Goal: Information Seeking & Learning: Learn about a topic

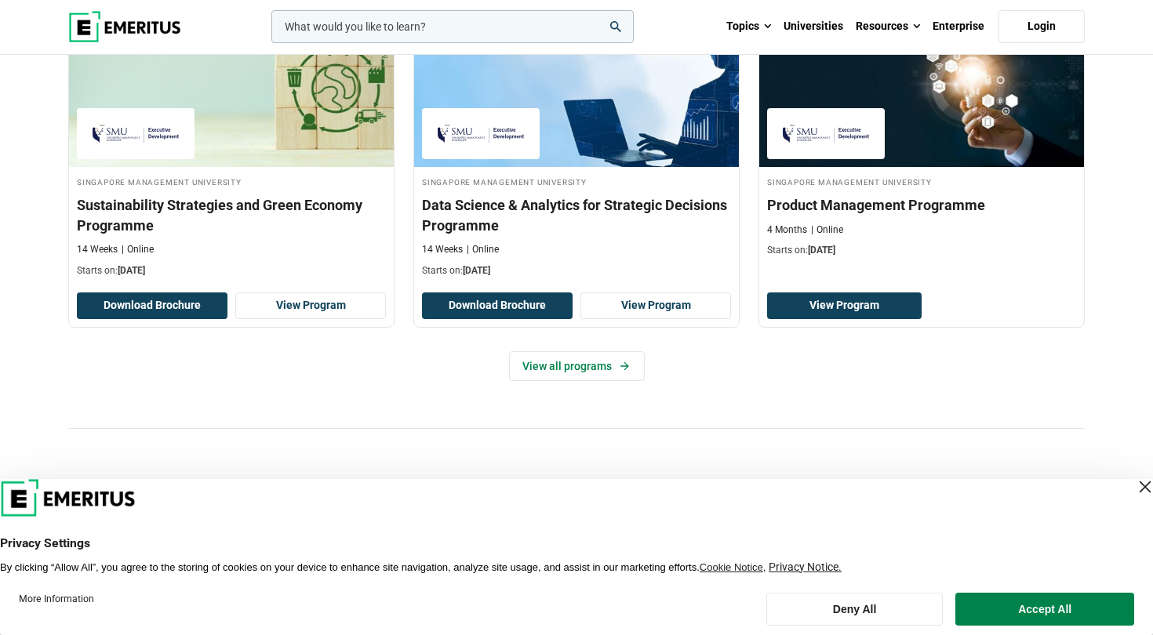
scroll to position [1115, 0]
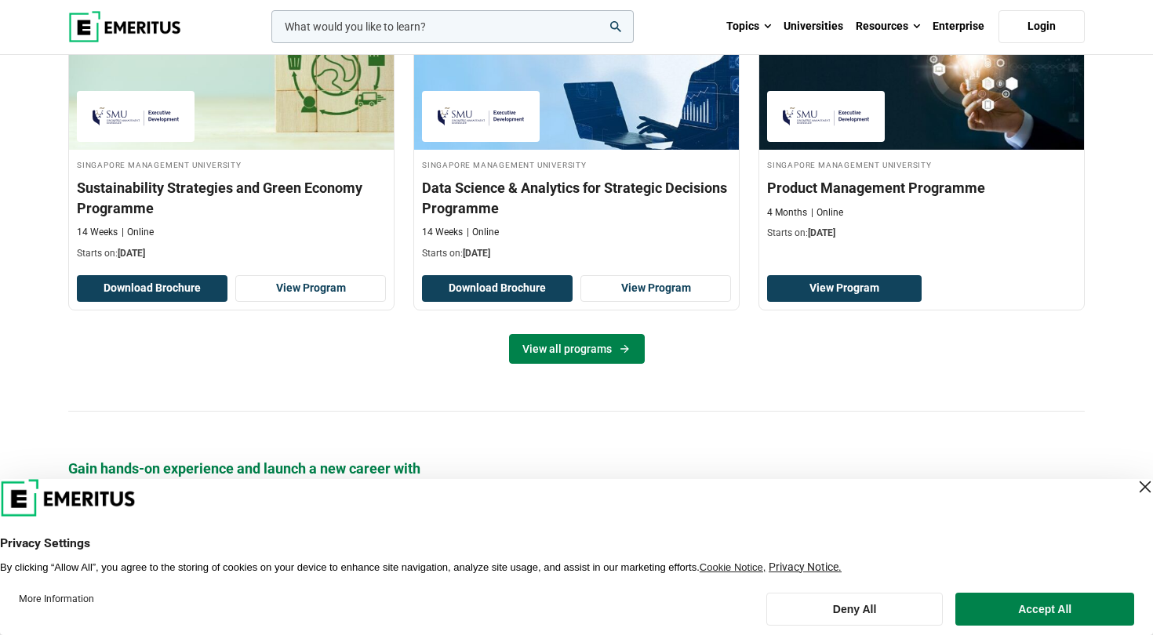
click at [572, 347] on link "View all programs" at bounding box center [577, 349] width 136 height 30
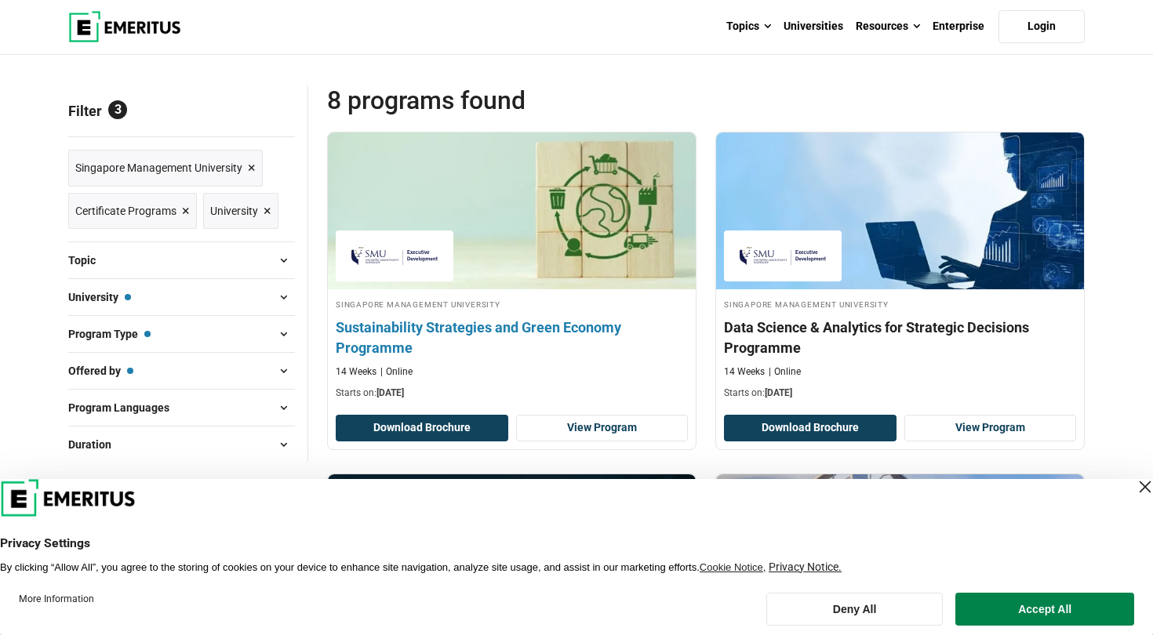
scroll to position [157, 0]
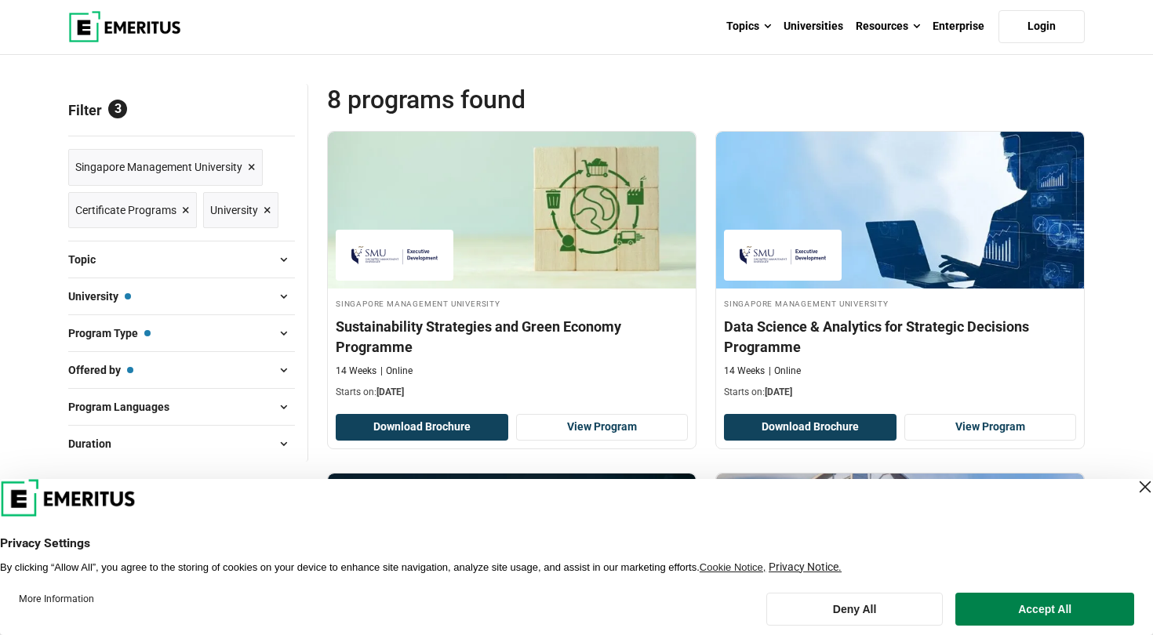
click at [281, 296] on span at bounding box center [283, 297] width 24 height 24
click at [283, 297] on span at bounding box center [283, 297] width 24 height 24
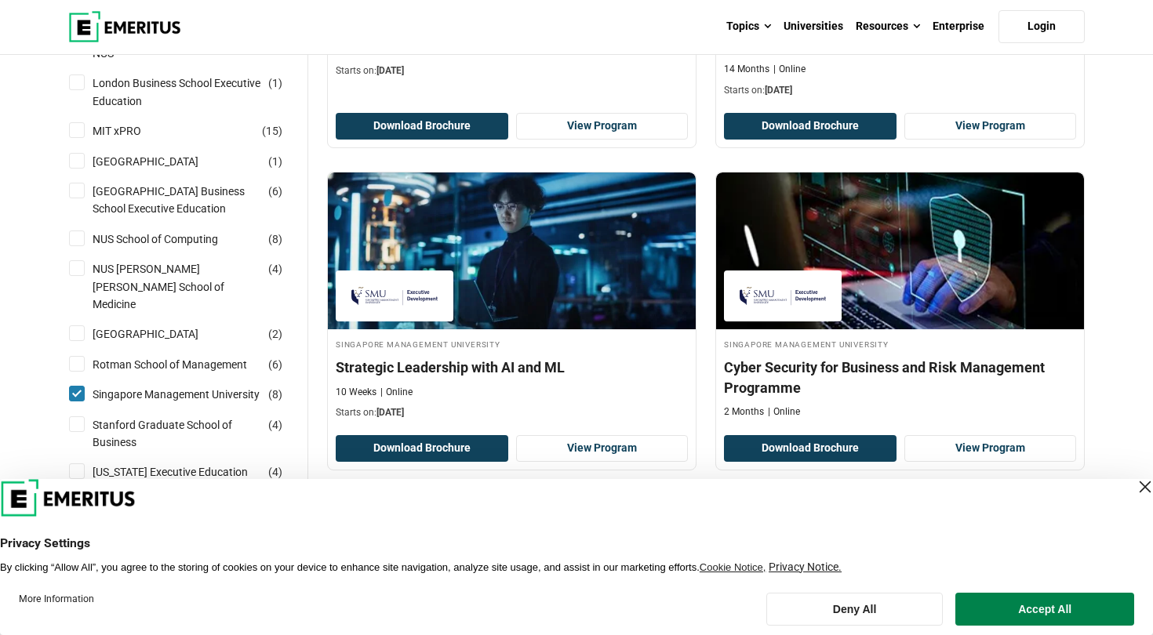
scroll to position [1121, 0]
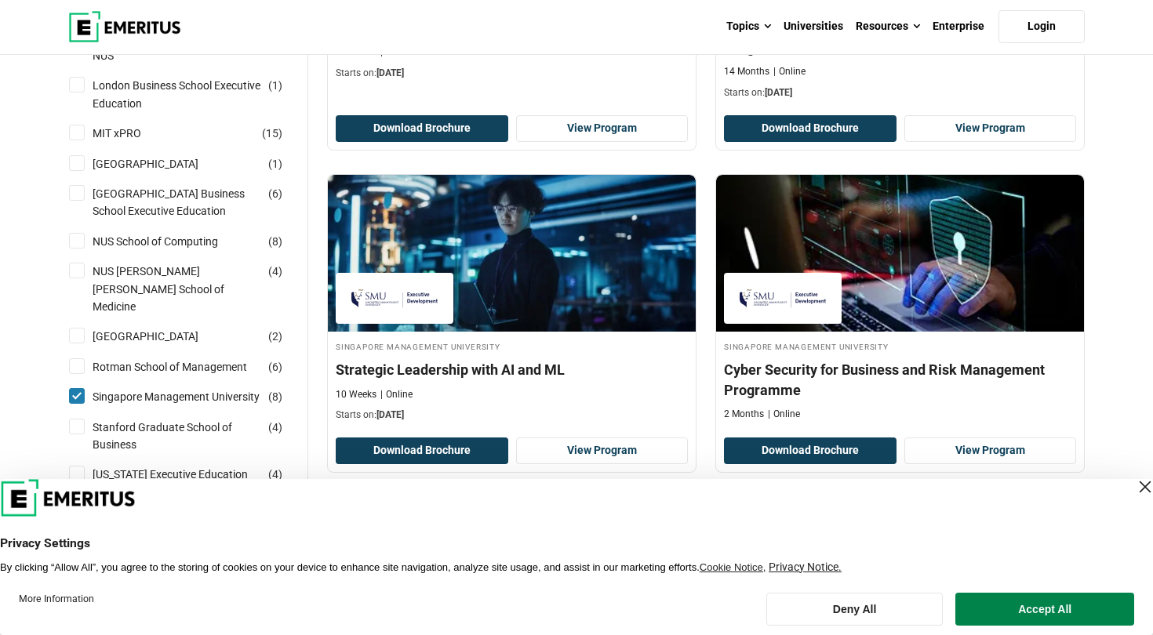
click at [80, 185] on input "National University of Singapore Business School Executive Education ( 6 )" at bounding box center [77, 193] width 16 height 16
checkbox input "true"
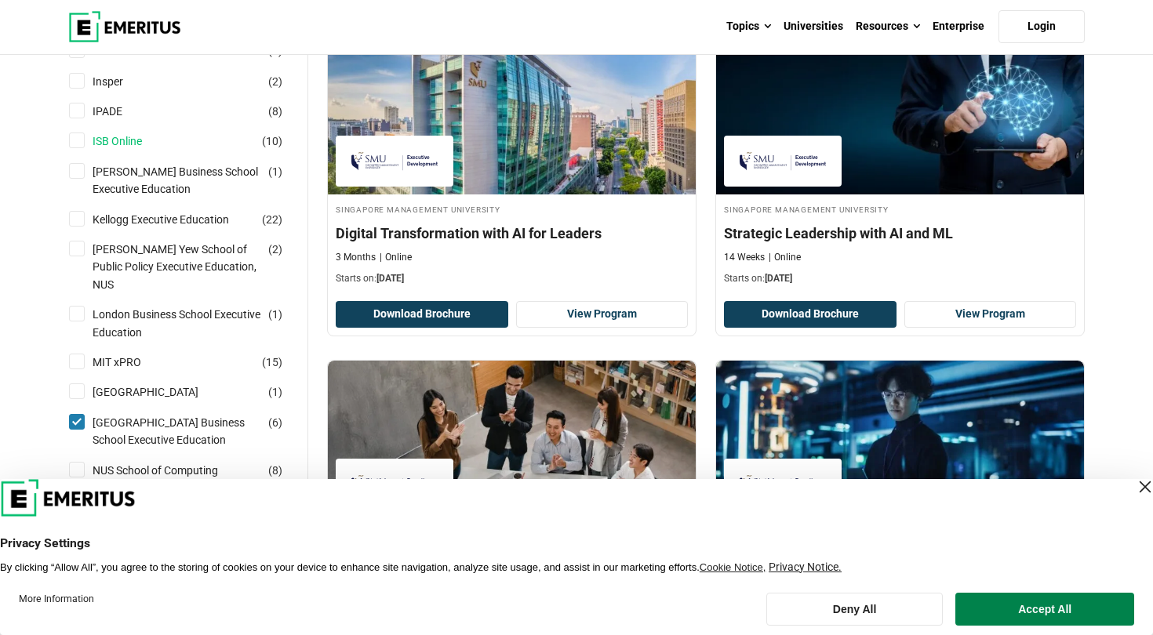
scroll to position [942, 0]
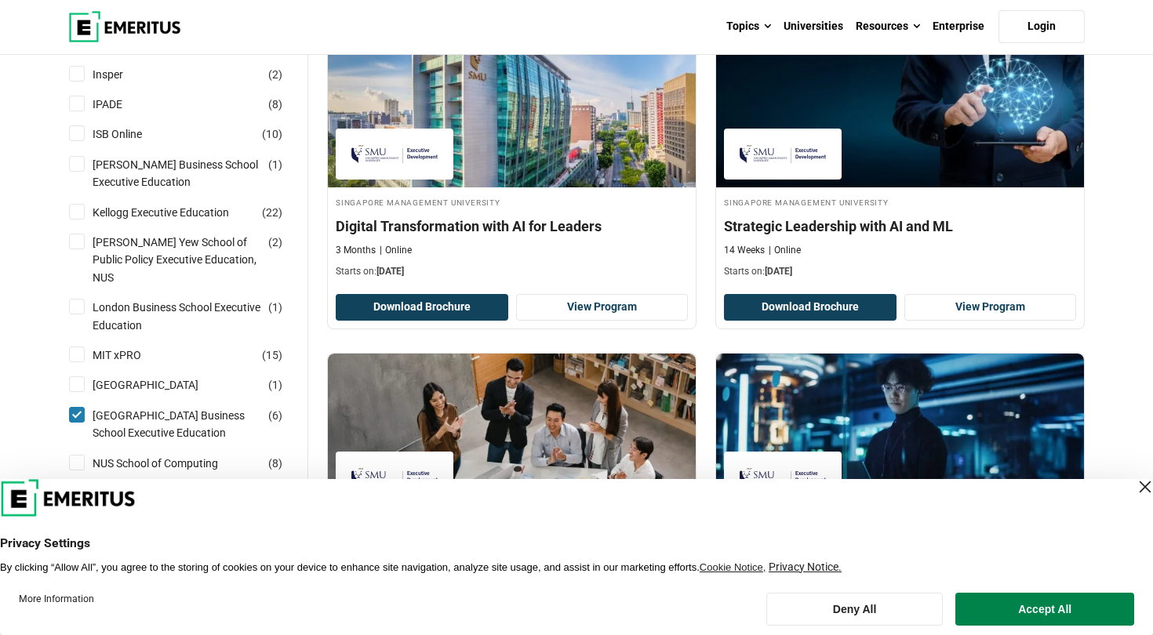
click at [82, 407] on input "[GEOGRAPHIC_DATA] Business School Executive Education ( 6 )" at bounding box center [77, 415] width 16 height 16
checkbox input "false"
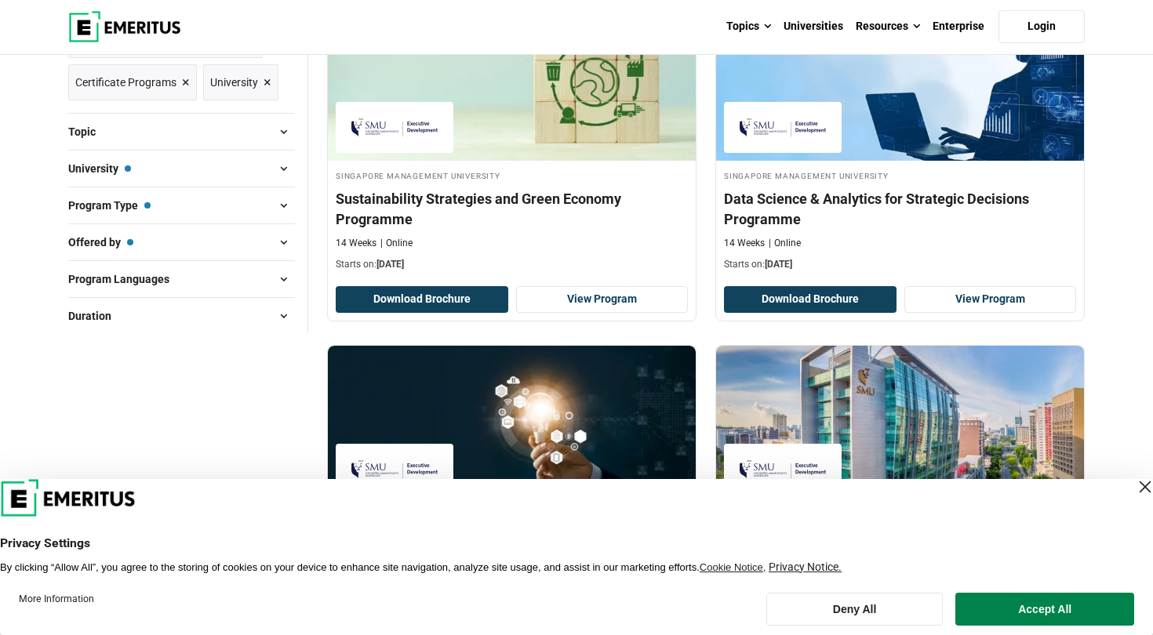
scroll to position [292, 0]
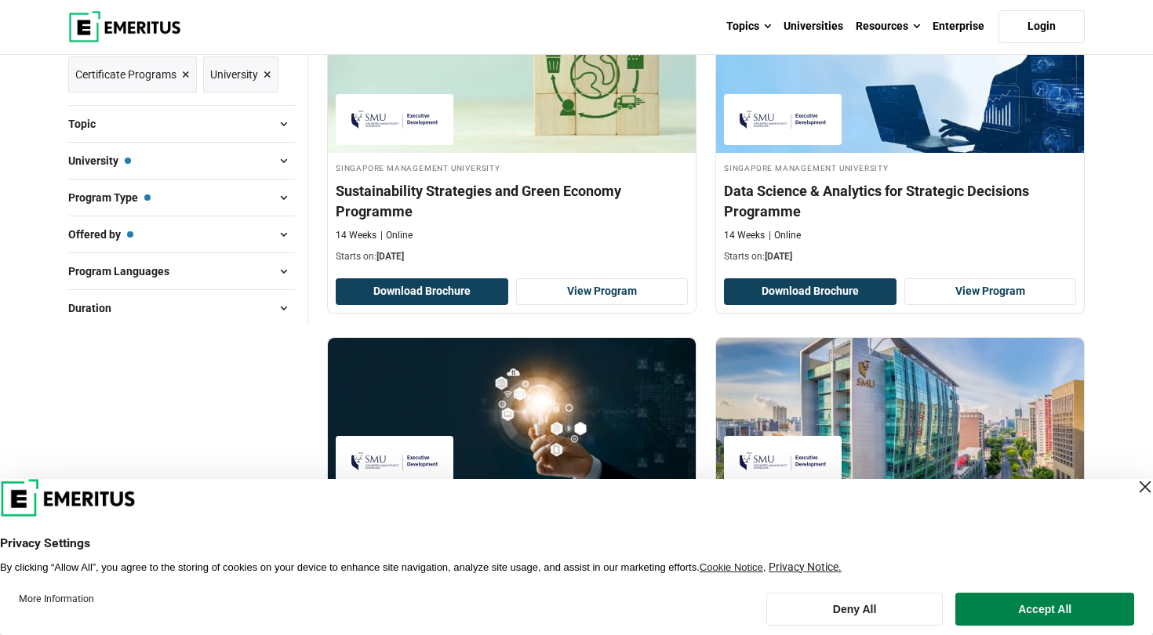
click at [280, 165] on span at bounding box center [283, 161] width 24 height 24
click at [278, 163] on span at bounding box center [283, 161] width 24 height 24
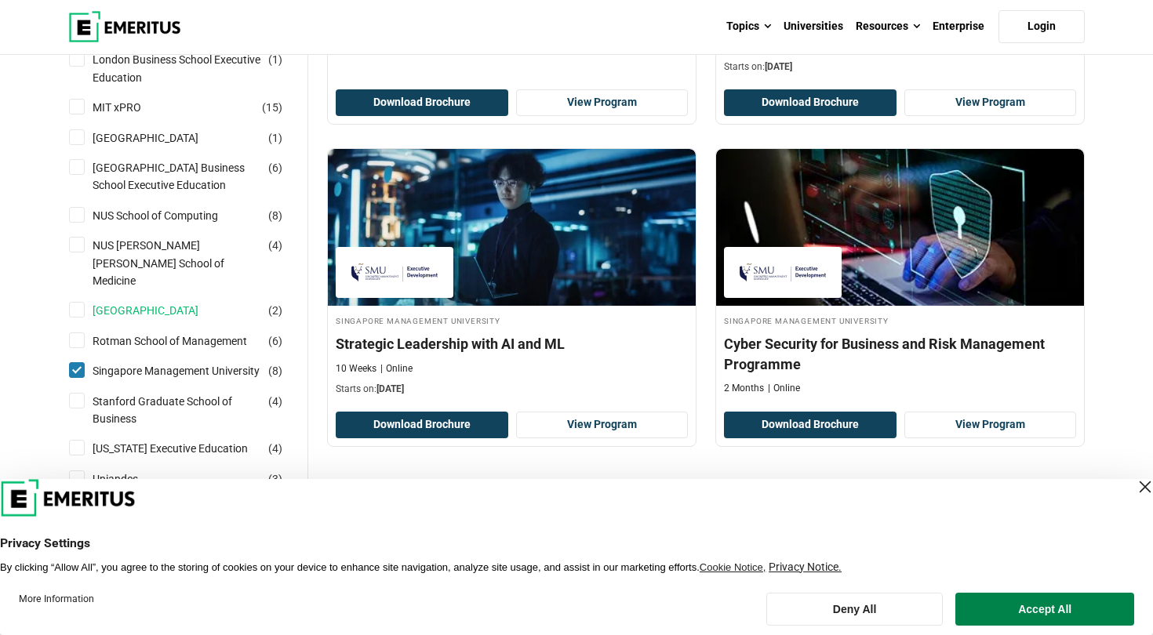
scroll to position [1148, 0]
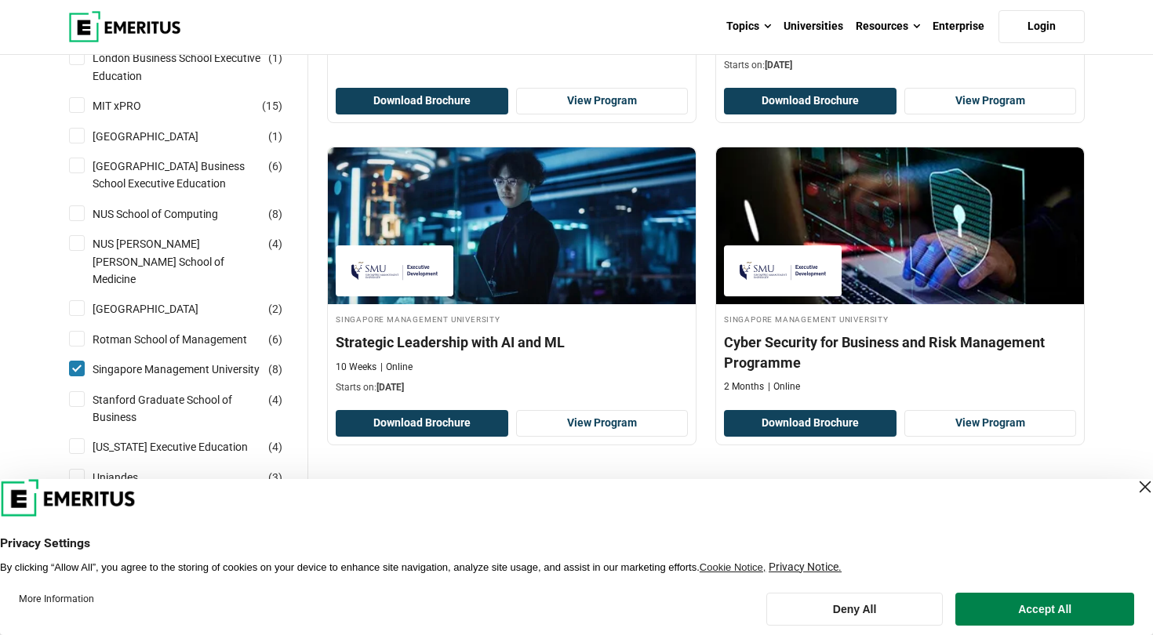
click at [84, 158] on input "[GEOGRAPHIC_DATA] Business School Executive Education ( 6 )" at bounding box center [77, 166] width 16 height 16
checkbox input "true"
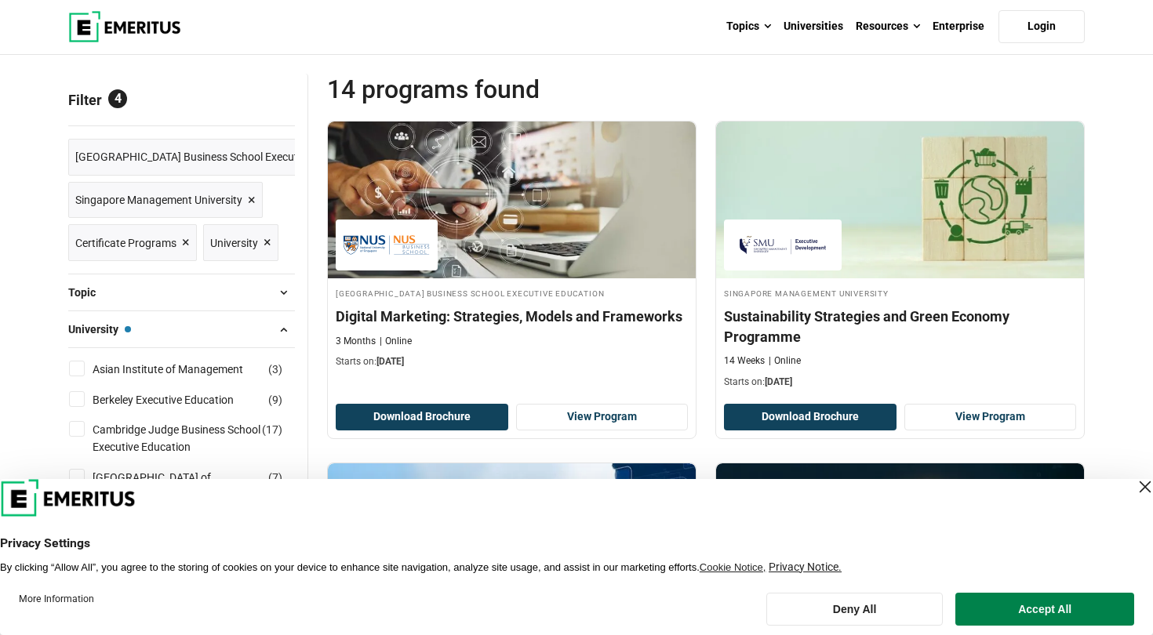
scroll to position [170, 0]
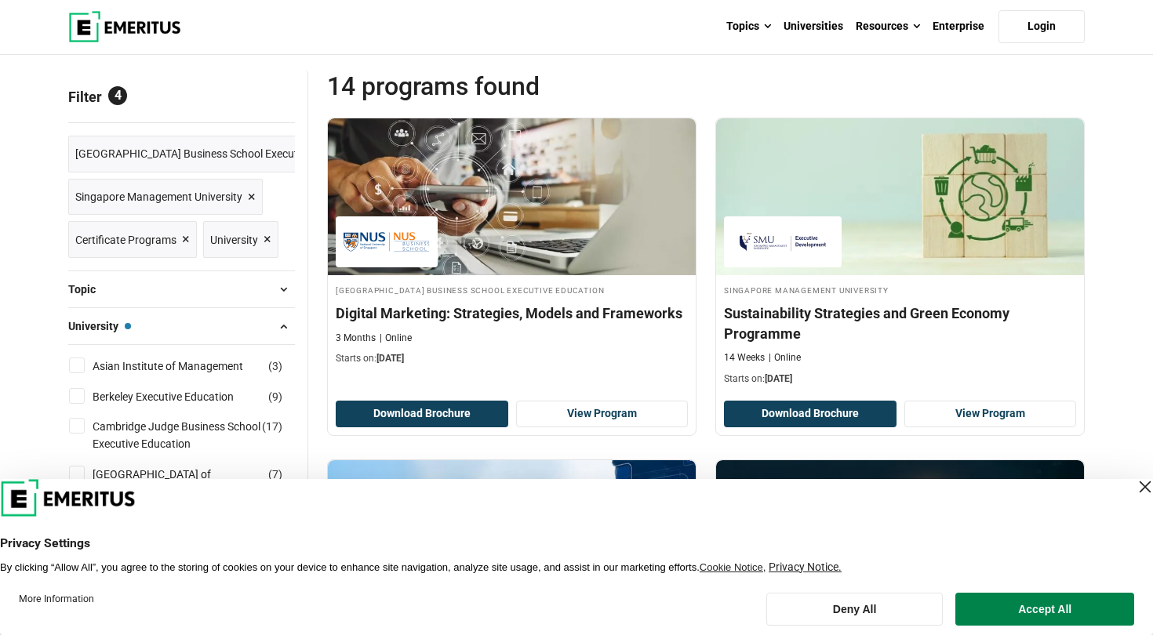
click at [252, 195] on span "×" at bounding box center [252, 197] width 8 height 23
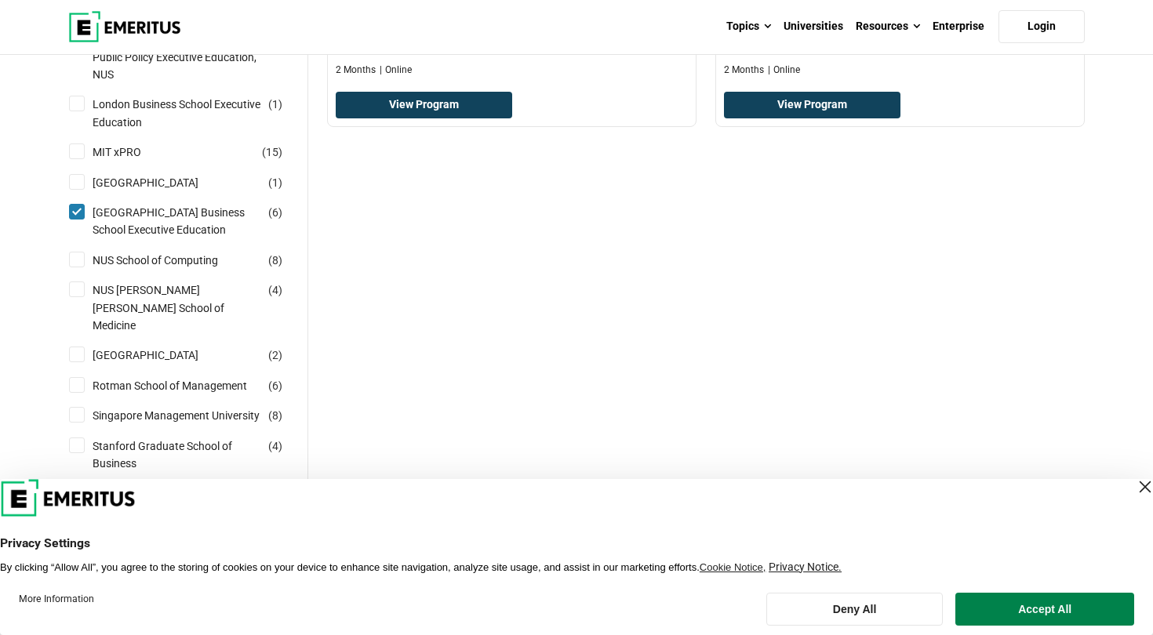
scroll to position [1061, 0]
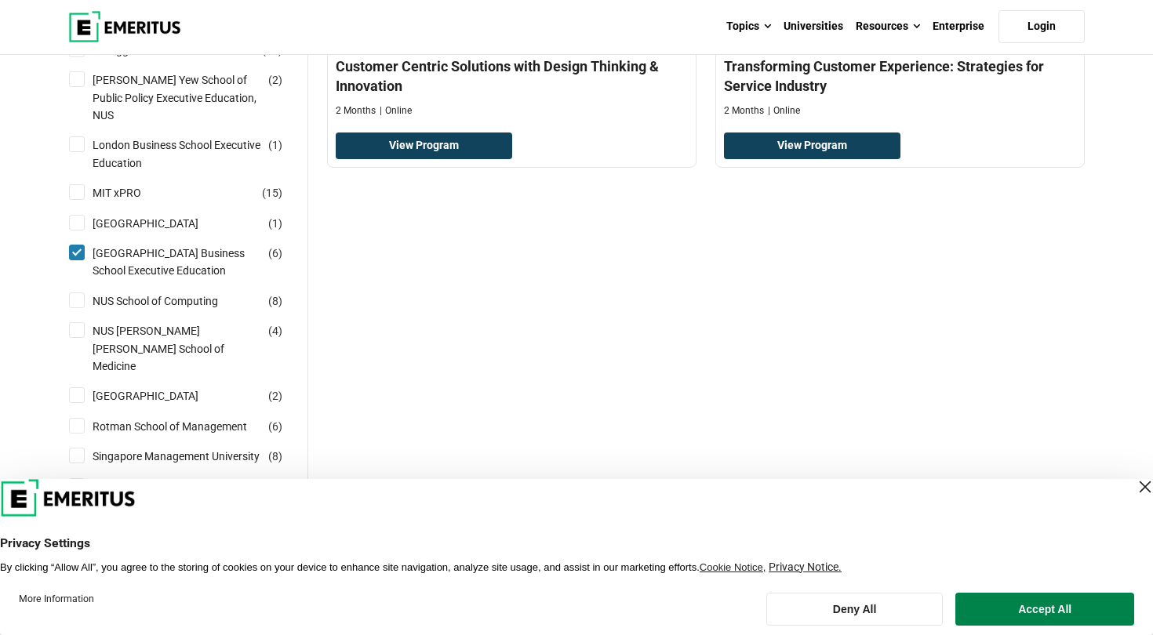
click at [83, 215] on input "Nanyang Technological University ( 1 )" at bounding box center [77, 223] width 16 height 16
checkbox input "true"
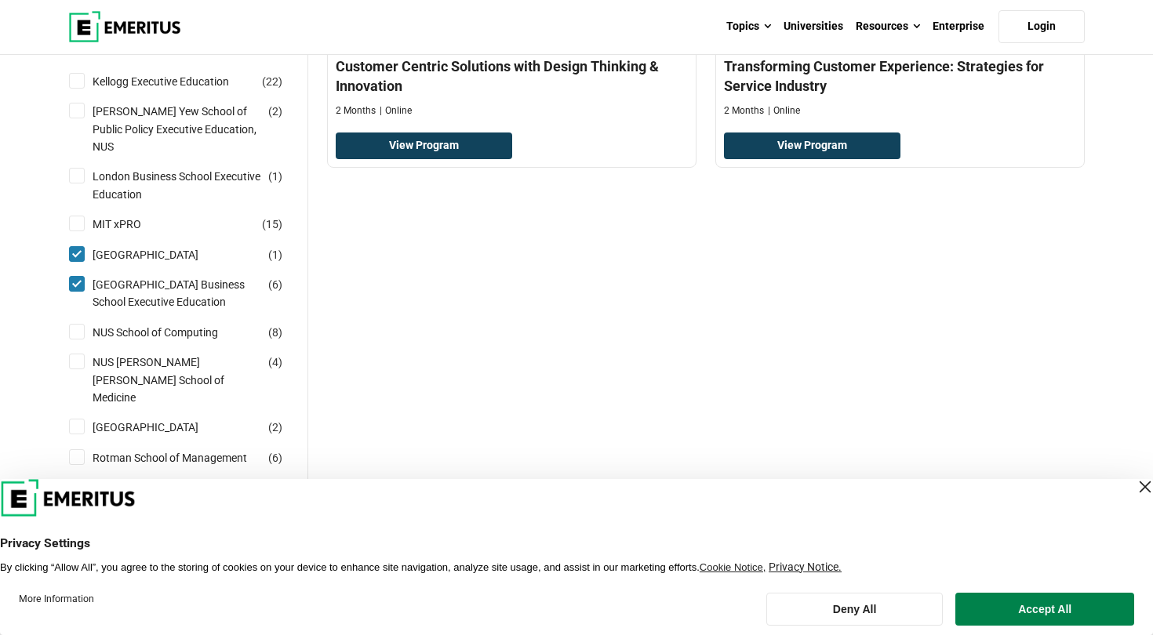
scroll to position [999, 0]
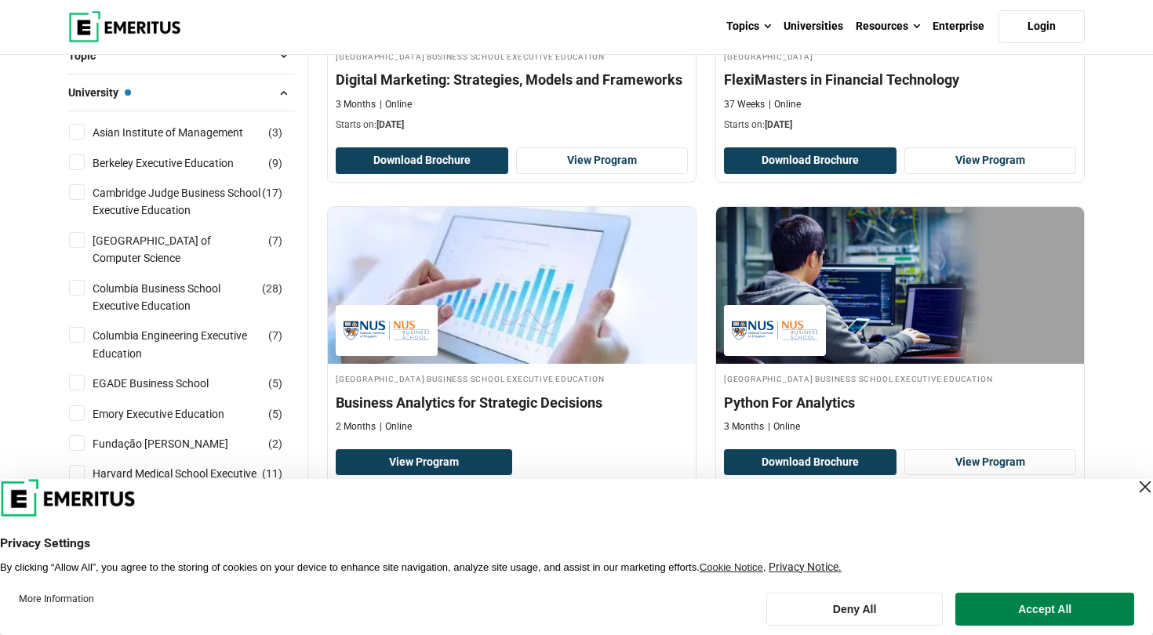
scroll to position [395, 0]
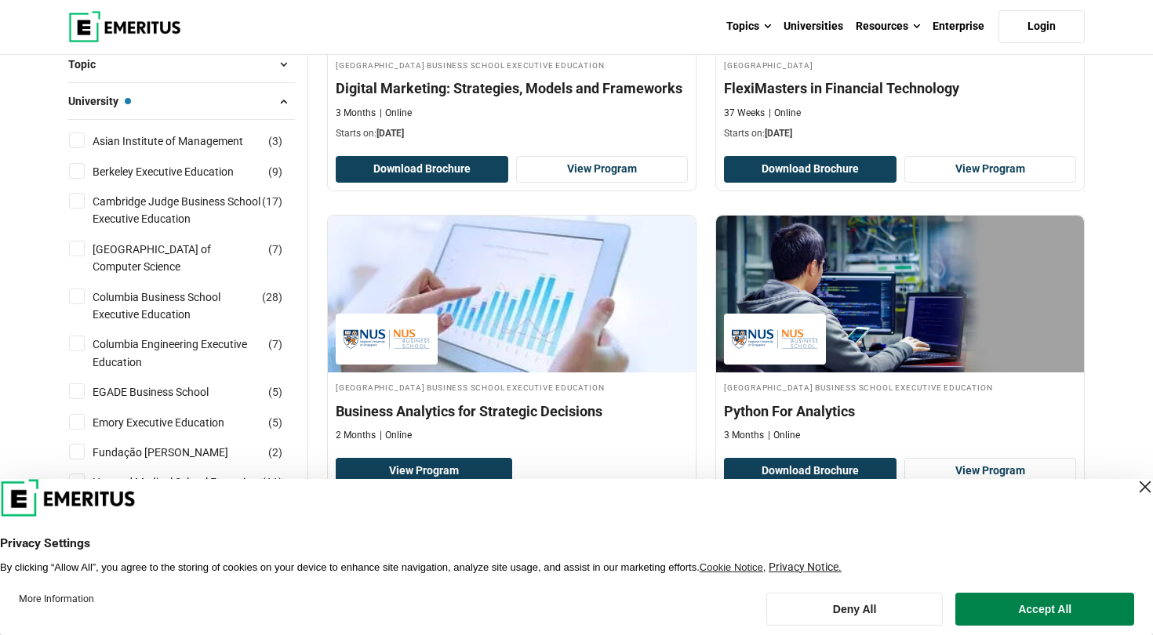
click at [79, 171] on input "Berkeley Executive Education ( 9 )" at bounding box center [77, 171] width 16 height 16
checkbox input "true"
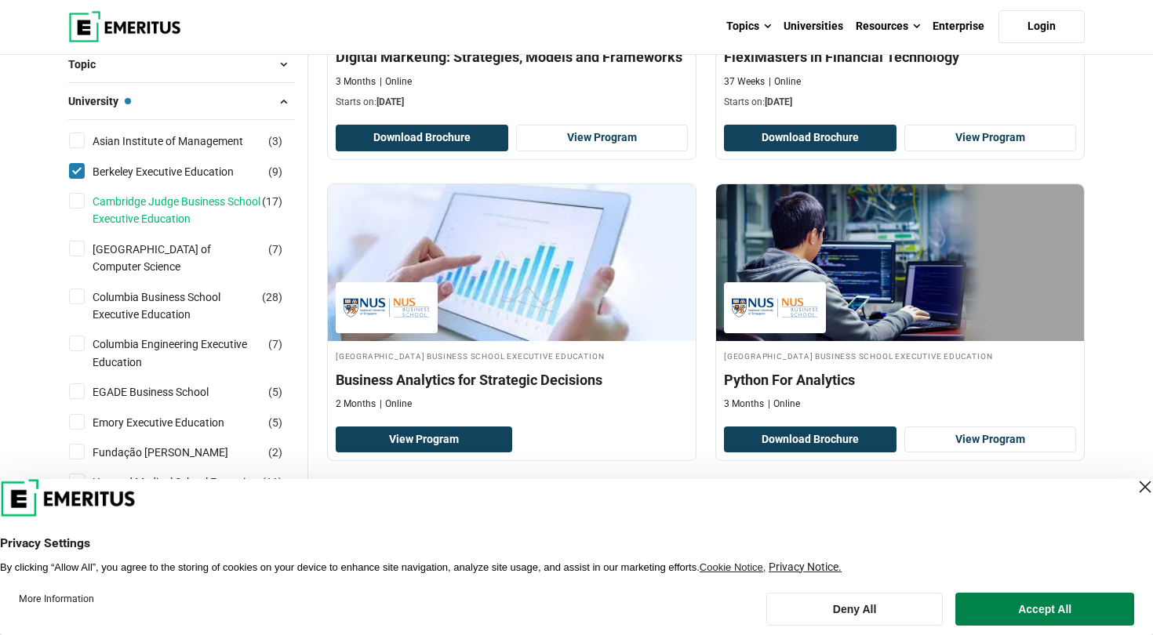
scroll to position [444, 0]
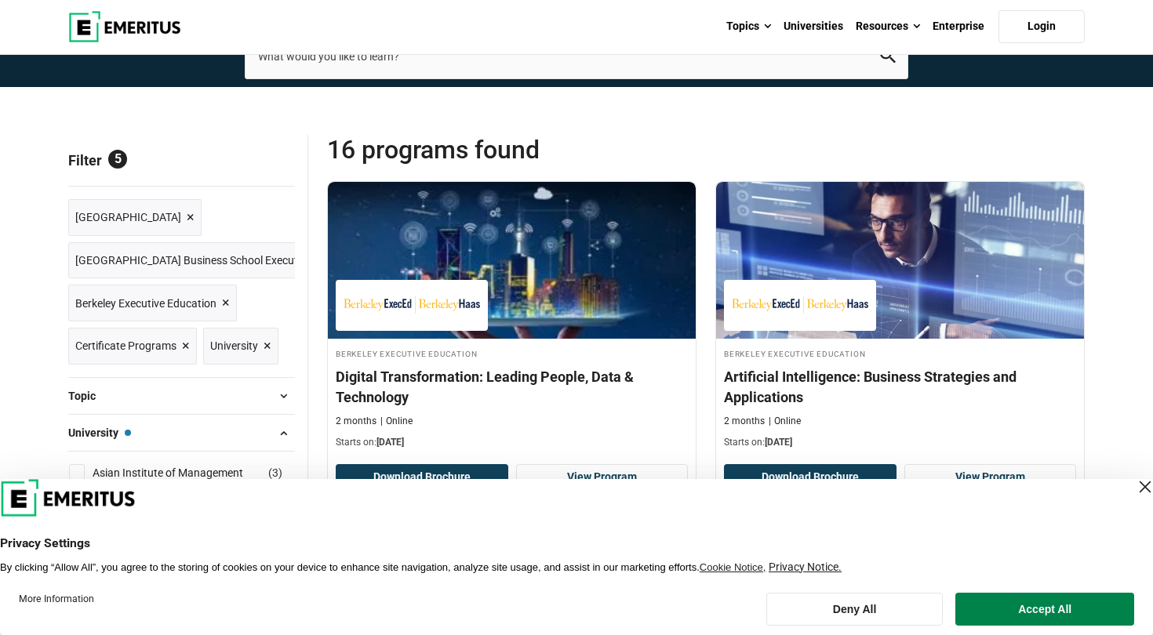
scroll to position [111, 0]
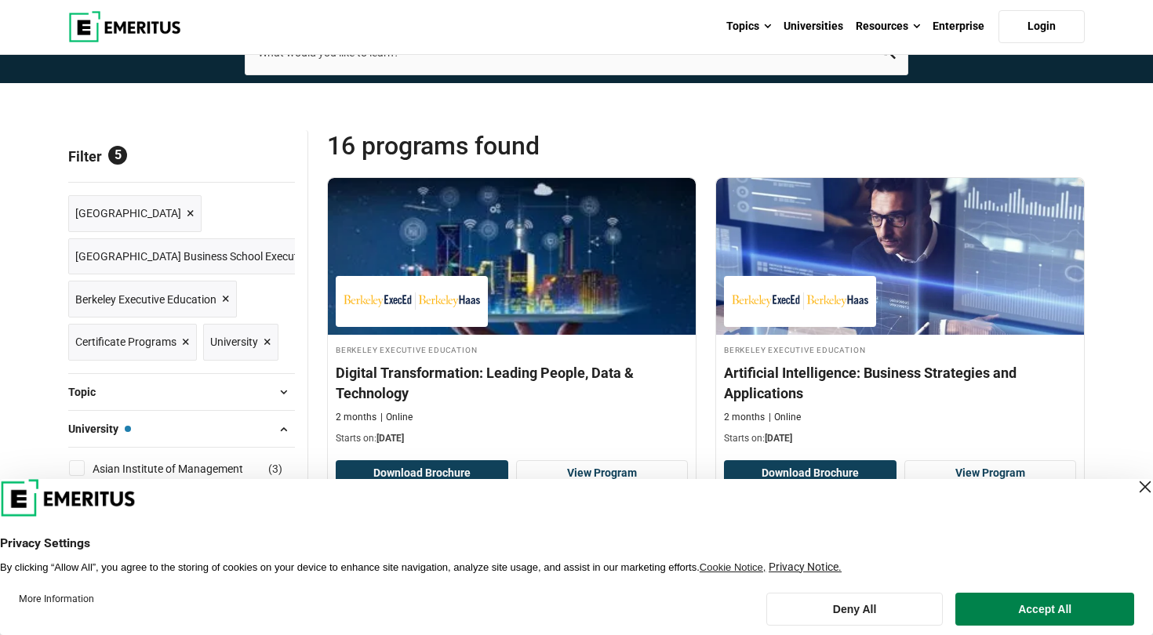
click at [194, 214] on span "×" at bounding box center [191, 213] width 8 height 23
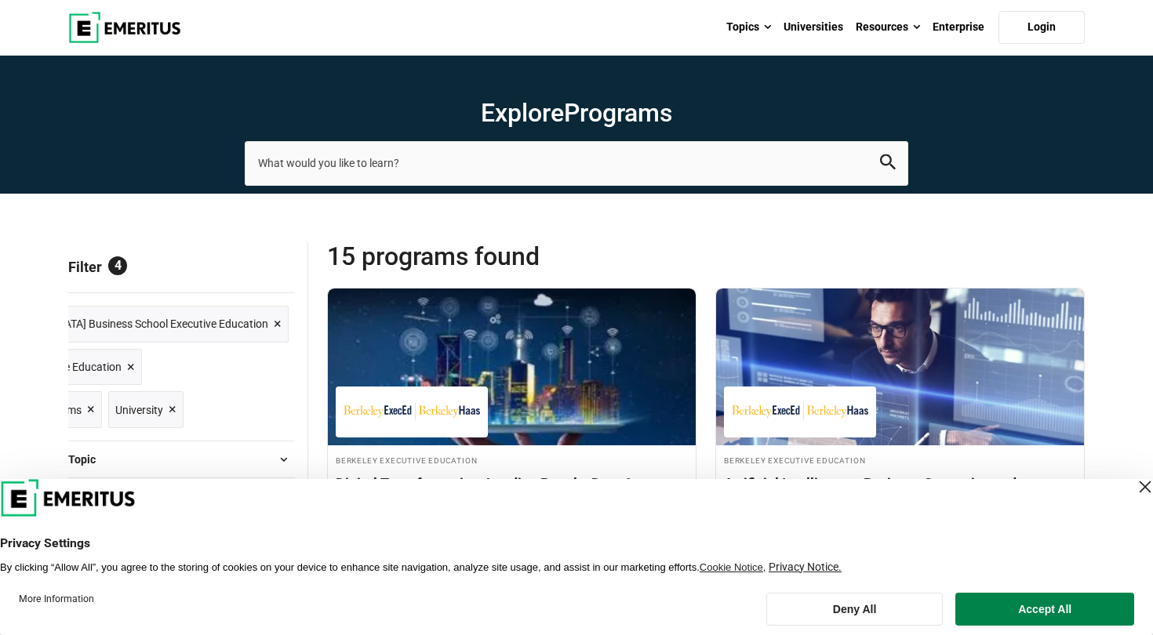
scroll to position [0, 147]
click at [281, 324] on span "×" at bounding box center [278, 324] width 8 height 23
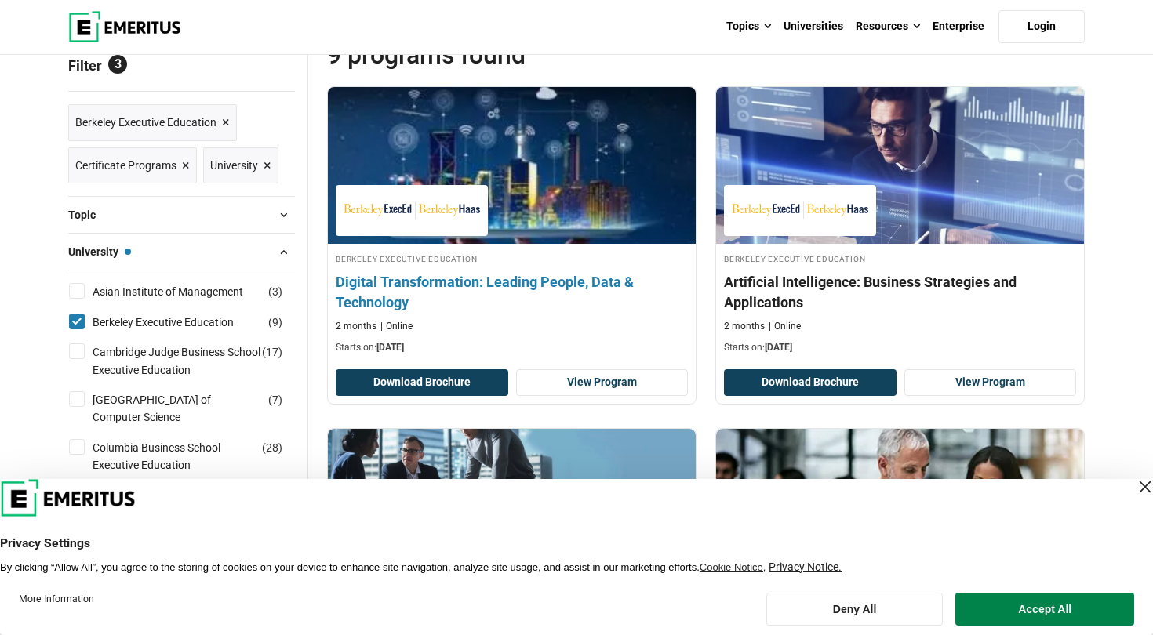
scroll to position [203, 0]
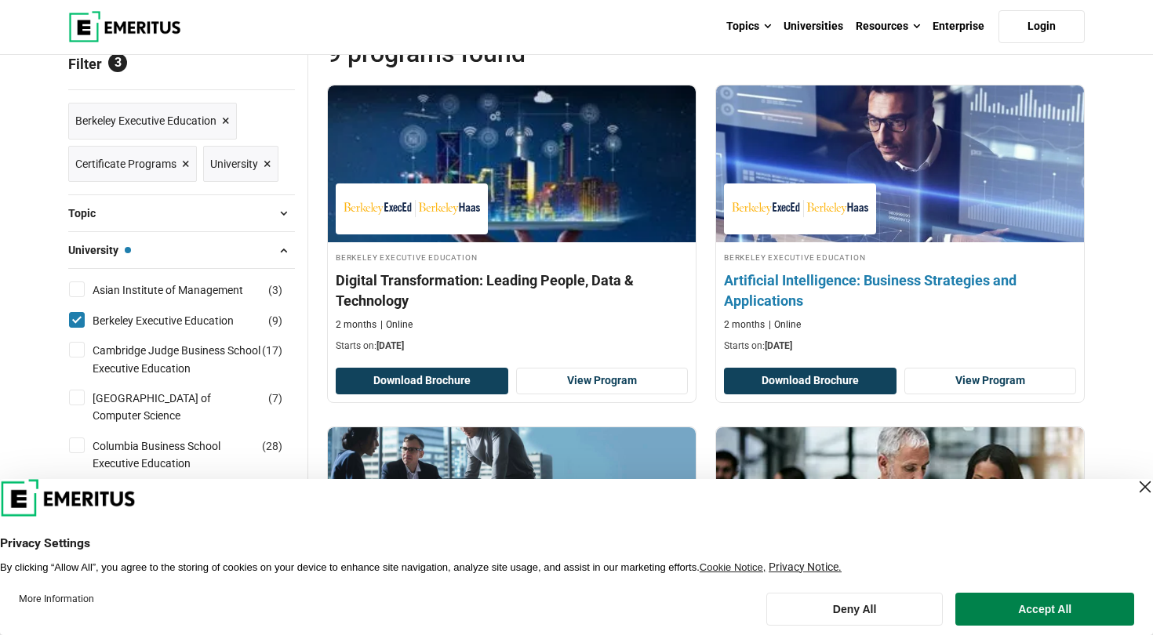
click at [866, 281] on h4 "Artificial Intelligence: Business Strategies and Applications" at bounding box center [900, 290] width 352 height 39
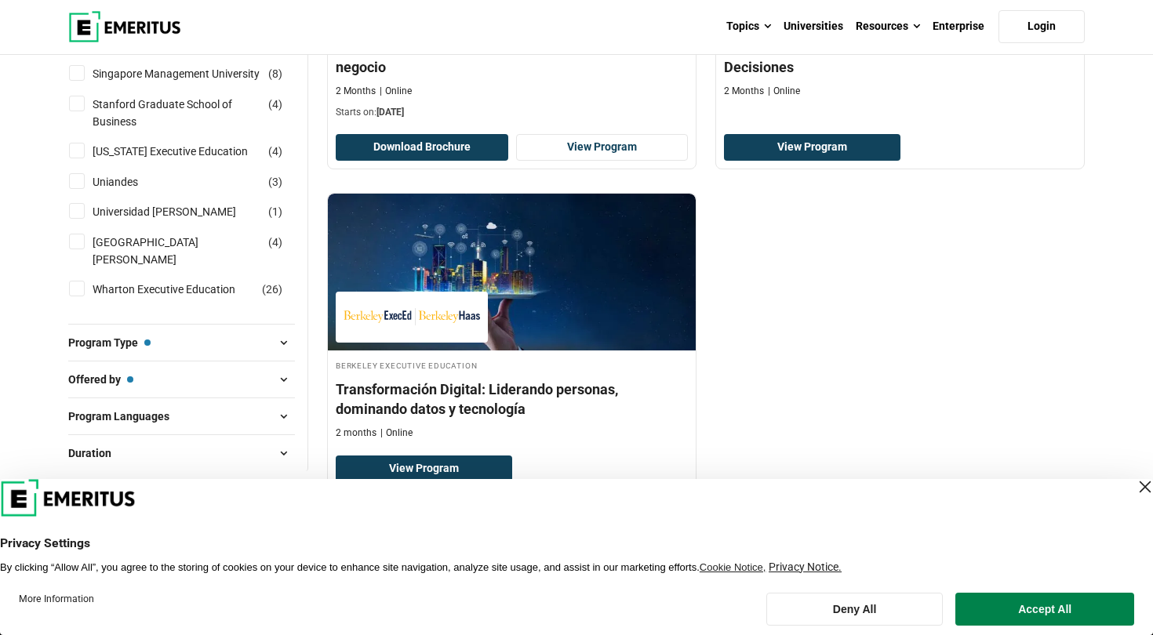
scroll to position [1448, 0]
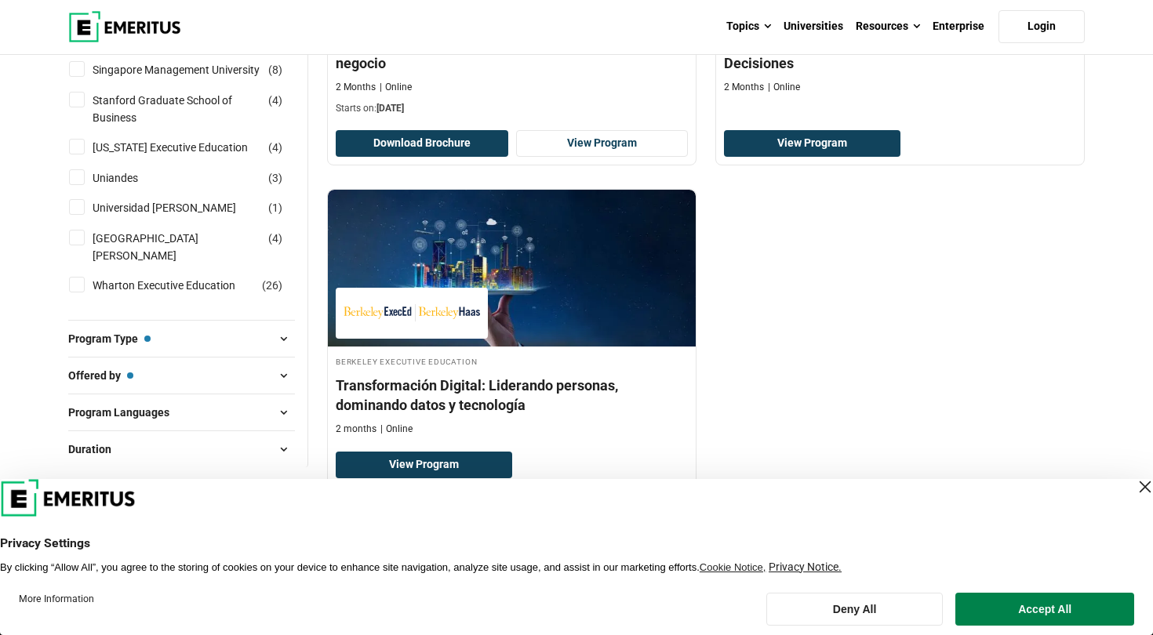
click at [79, 277] on input "Wharton Executive Education ( 26 )" at bounding box center [77, 285] width 16 height 16
checkbox input "true"
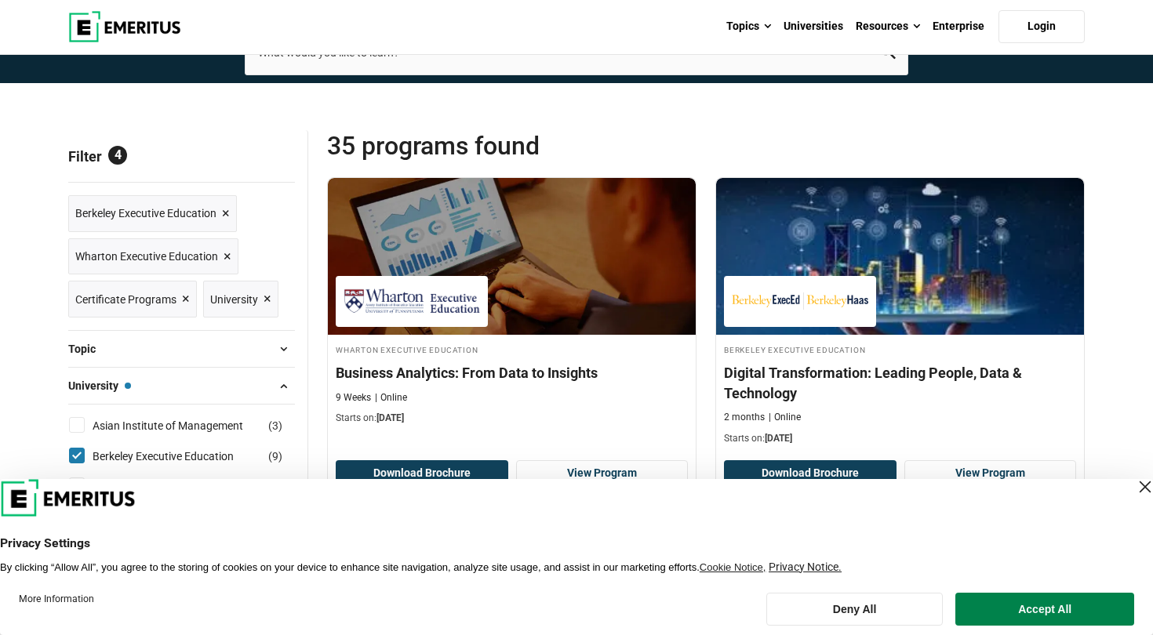
scroll to position [121, 0]
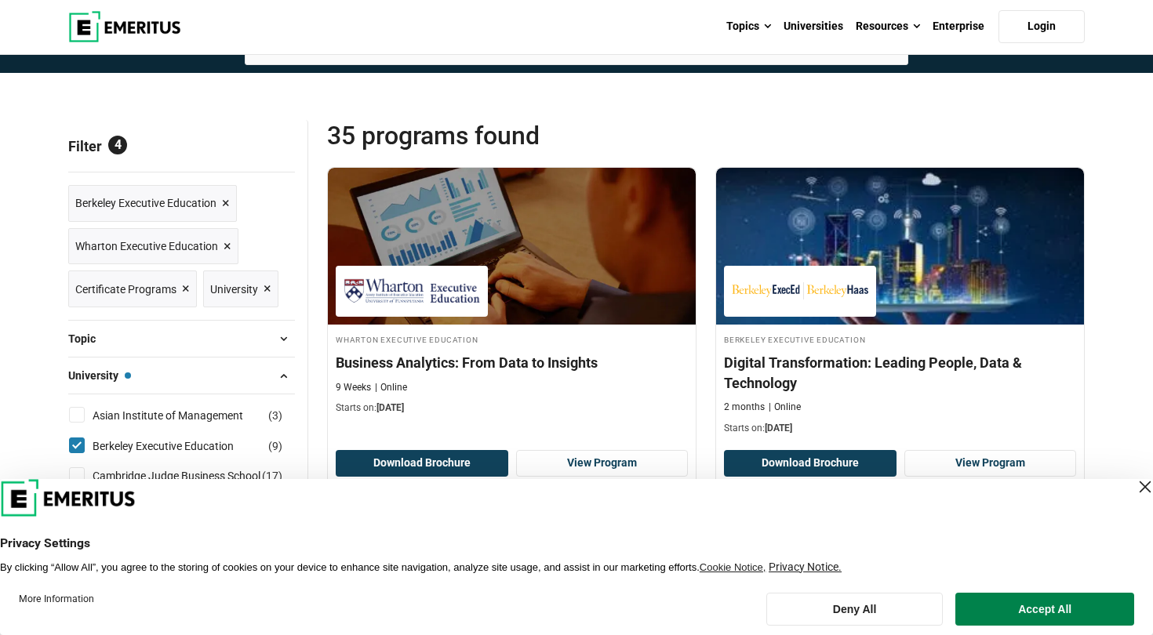
click at [227, 245] on span "×" at bounding box center [227, 246] width 8 height 23
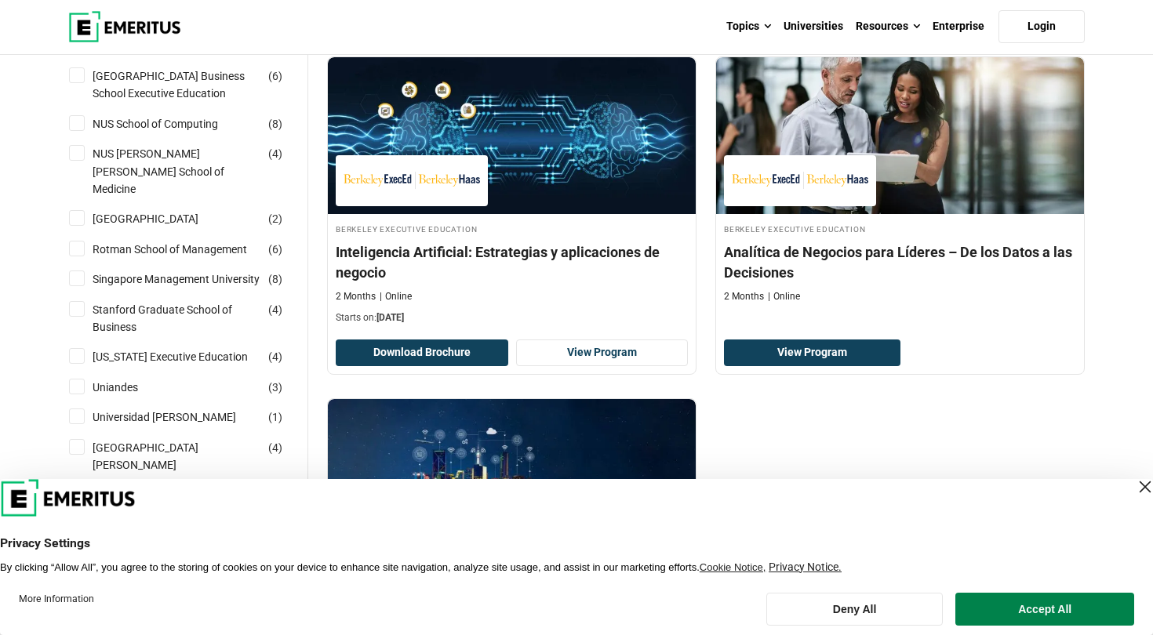
scroll to position [1372, 0]
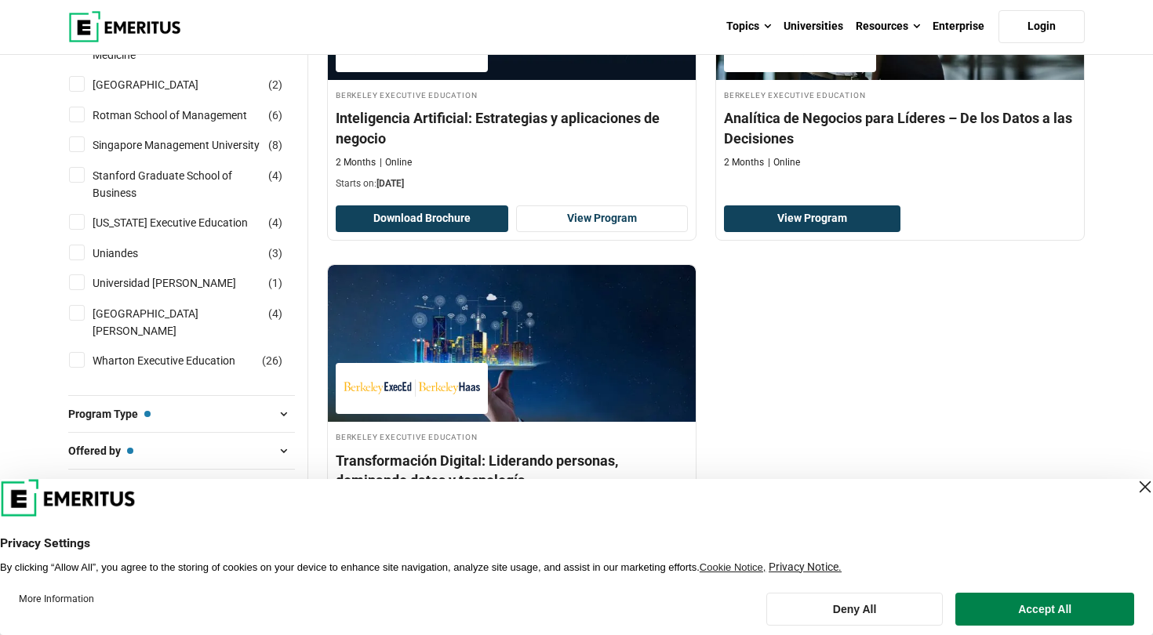
click at [81, 352] on input "Wharton Executive Education ( 26 )" at bounding box center [77, 360] width 16 height 16
checkbox input "true"
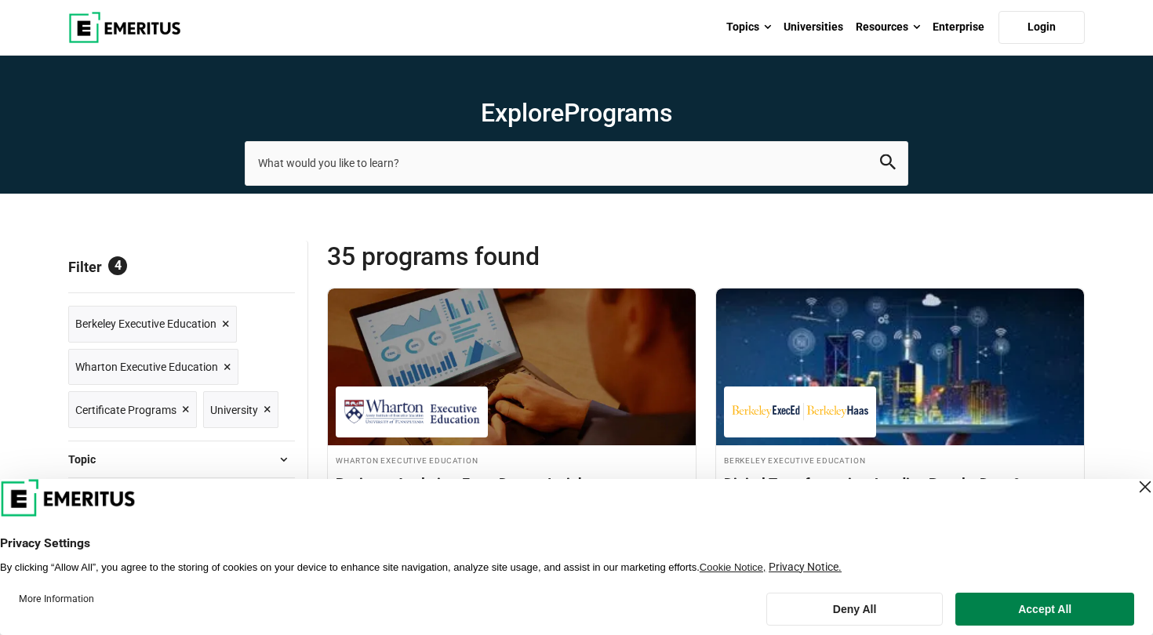
click at [226, 325] on span "×" at bounding box center [226, 324] width 8 height 23
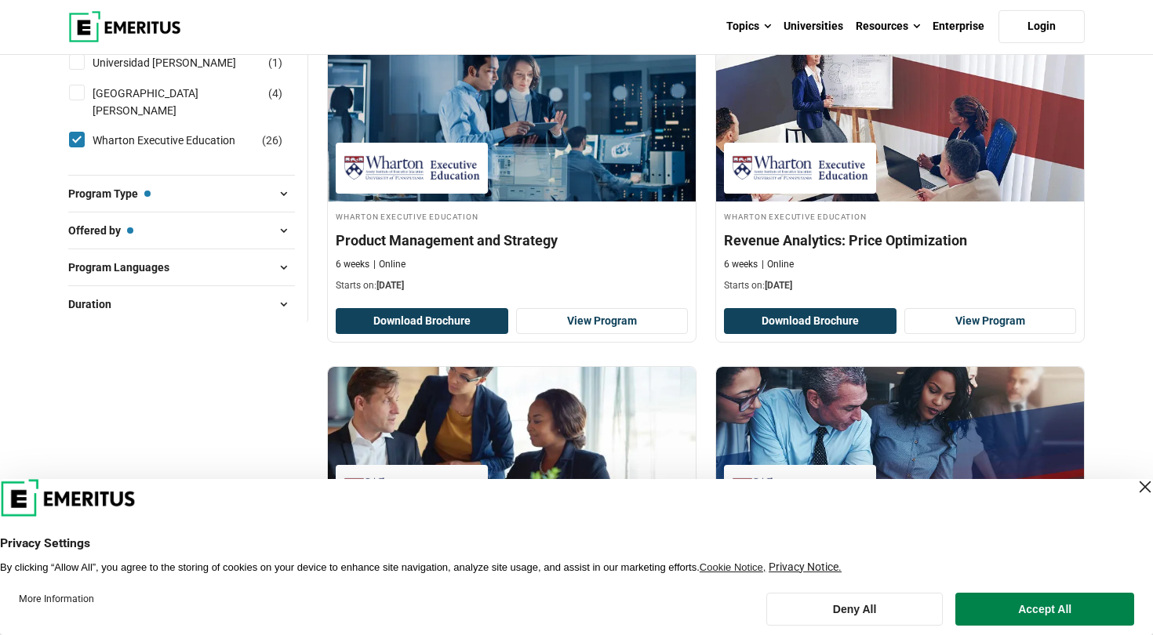
scroll to position [1595, 0]
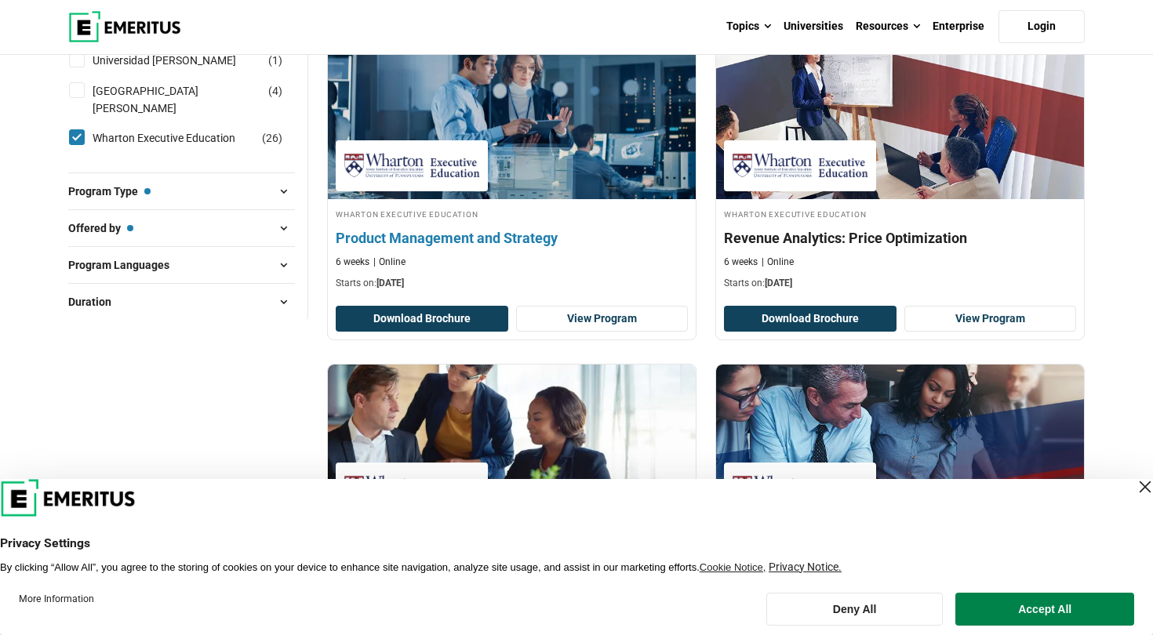
click at [467, 228] on h4 "Product Management and Strategy" at bounding box center [512, 238] width 352 height 20
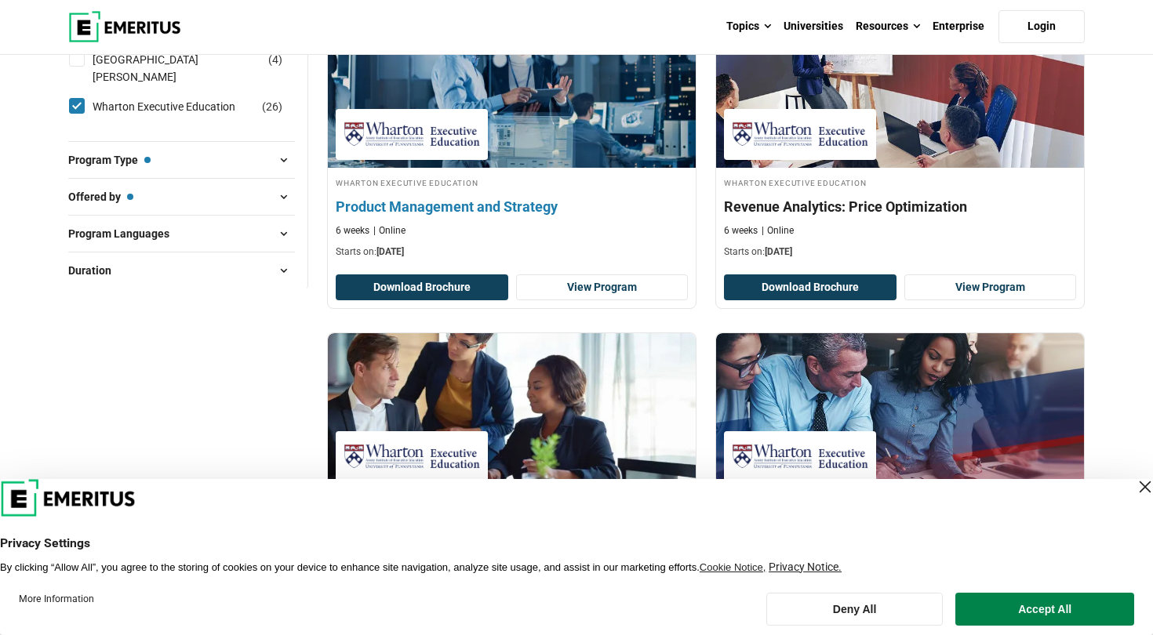
scroll to position [1628, 0]
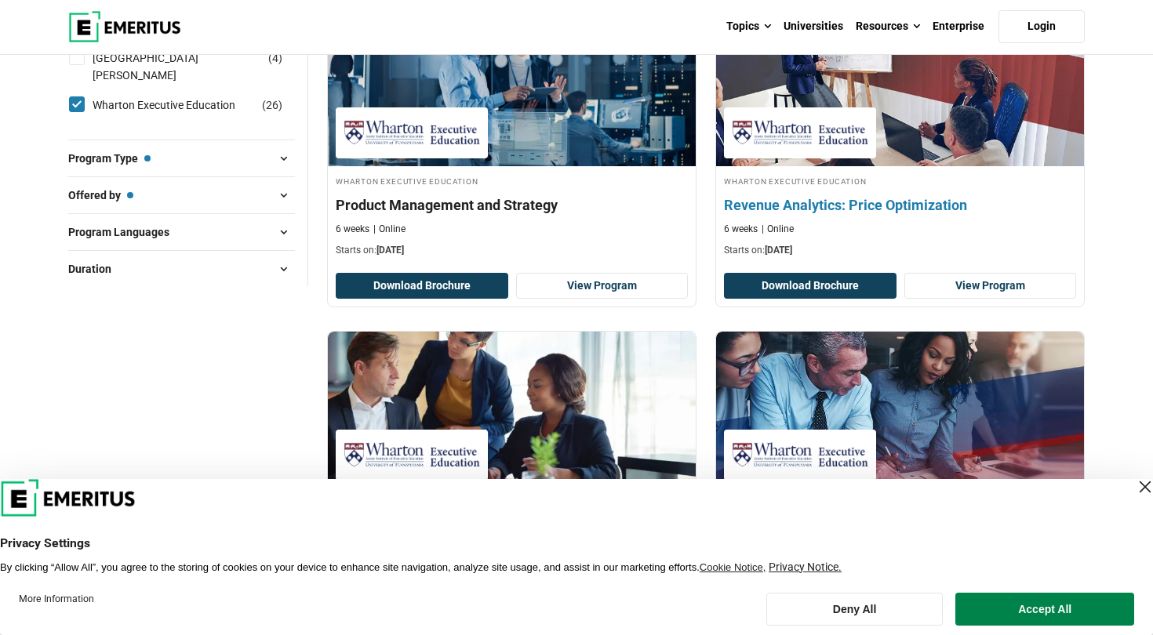
click at [859, 204] on h4 "Revenue Analytics: Price Optimization" at bounding box center [900, 205] width 352 height 20
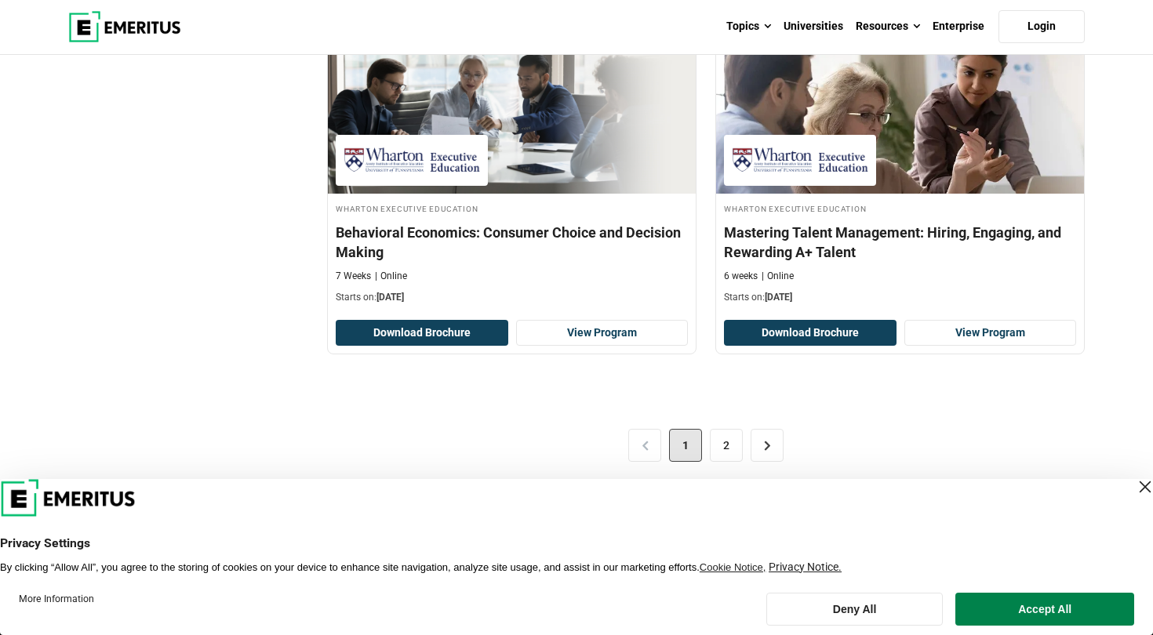
scroll to position [3256, 0]
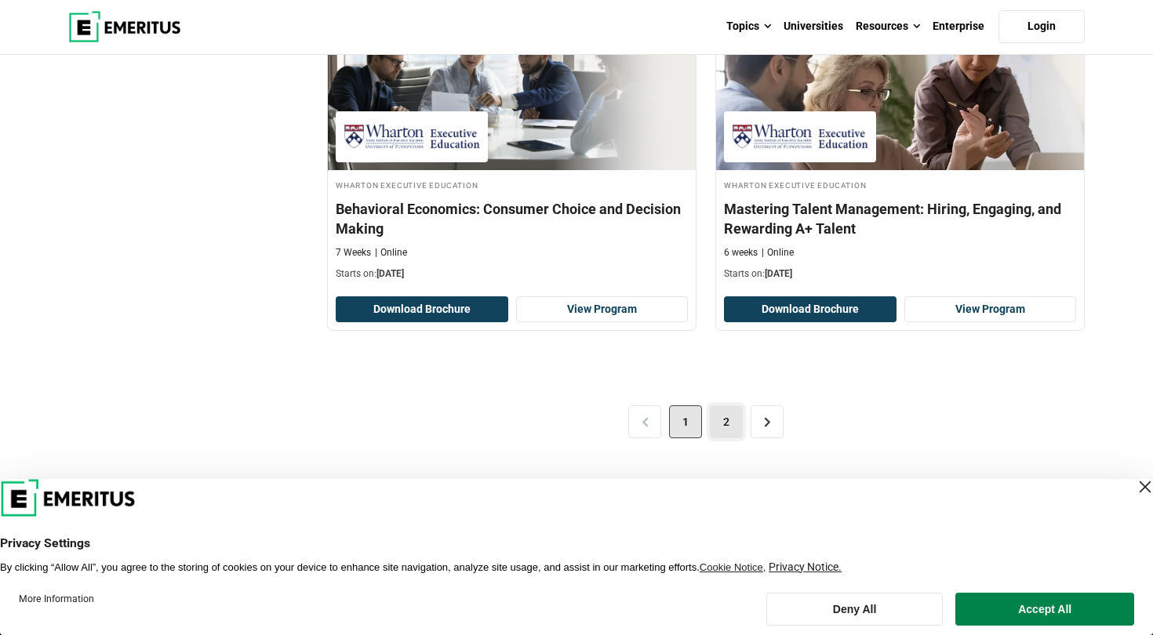
click at [735, 428] on link "2" at bounding box center [726, 421] width 33 height 33
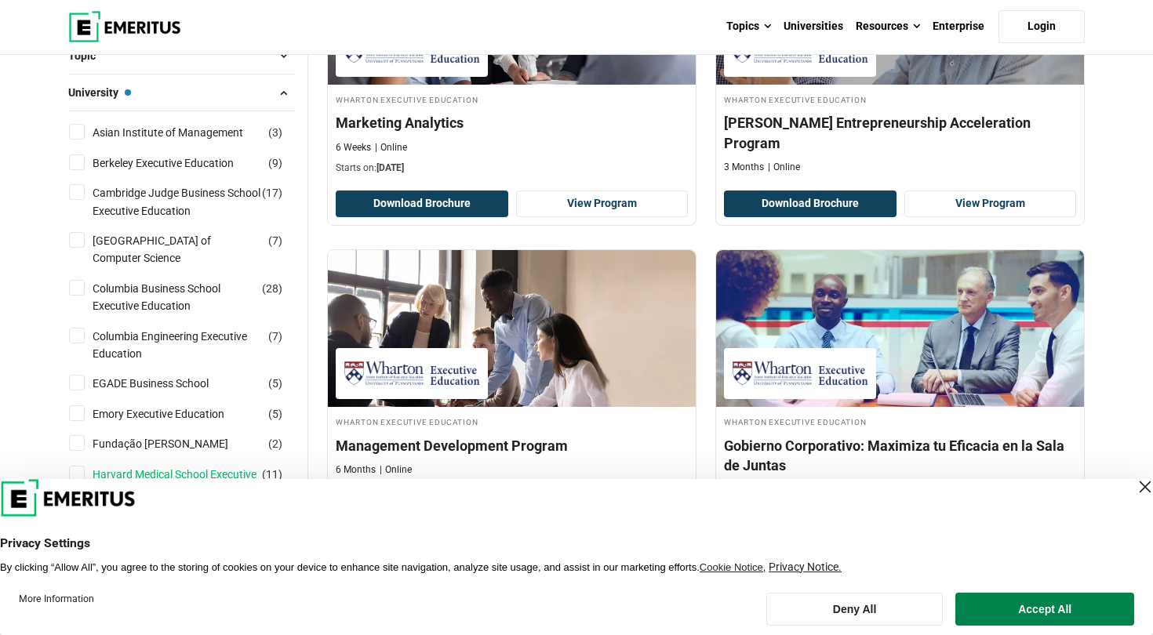
scroll to position [358, 0]
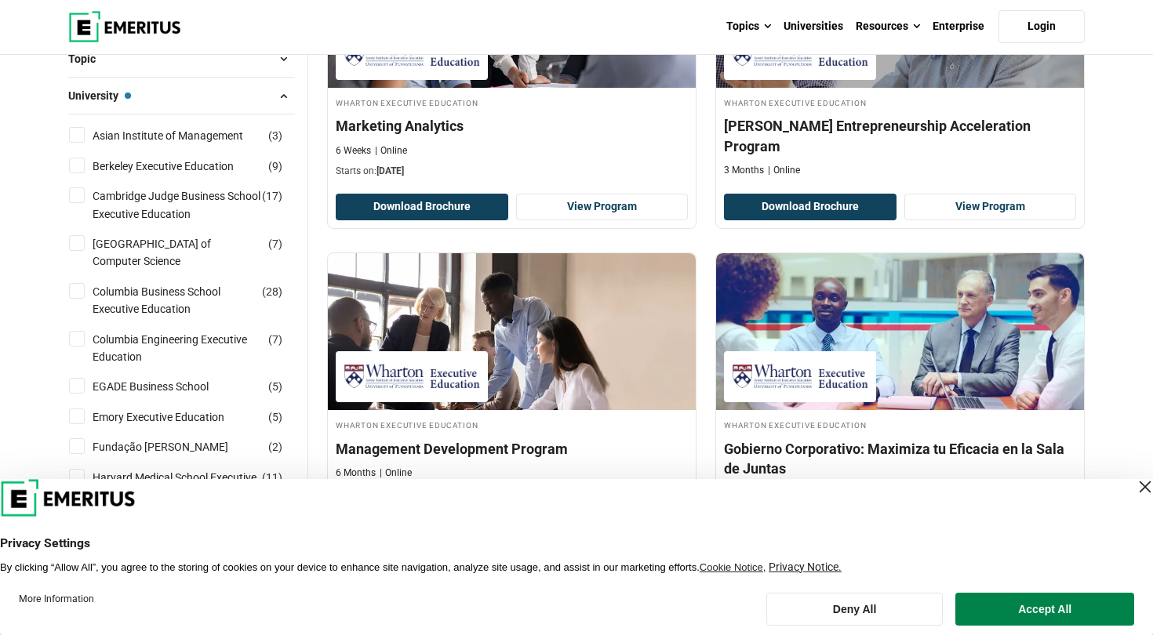
click at [82, 195] on input "Cambridge Judge Business School Executive Education ( 17 )" at bounding box center [77, 195] width 16 height 16
checkbox input "true"
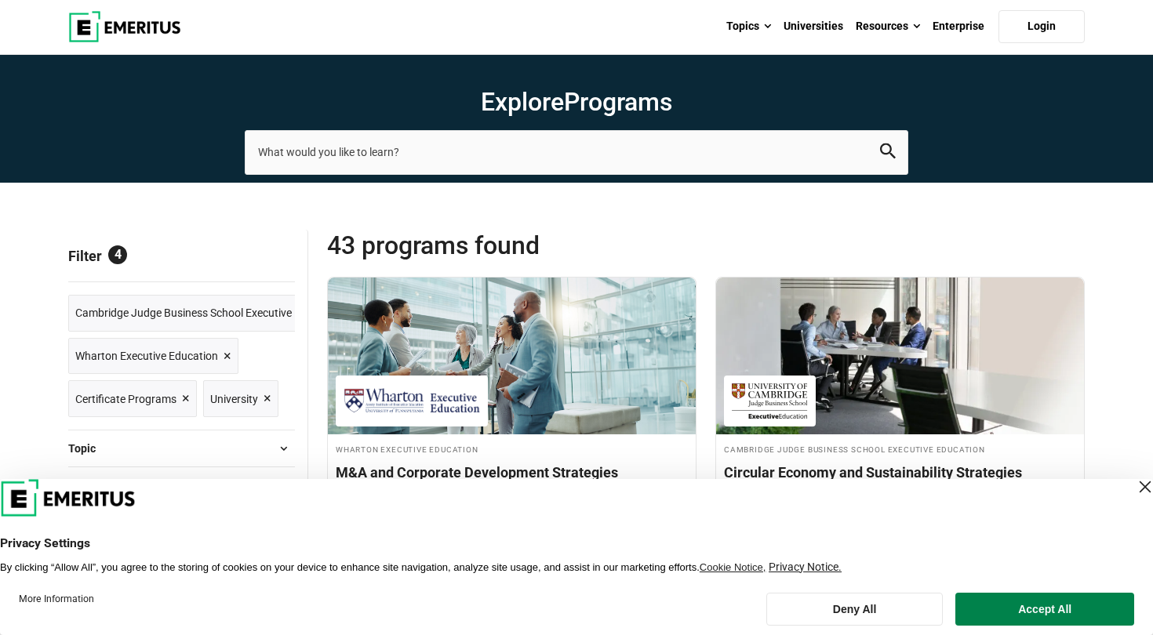
click at [226, 354] on span "×" at bounding box center [227, 356] width 8 height 23
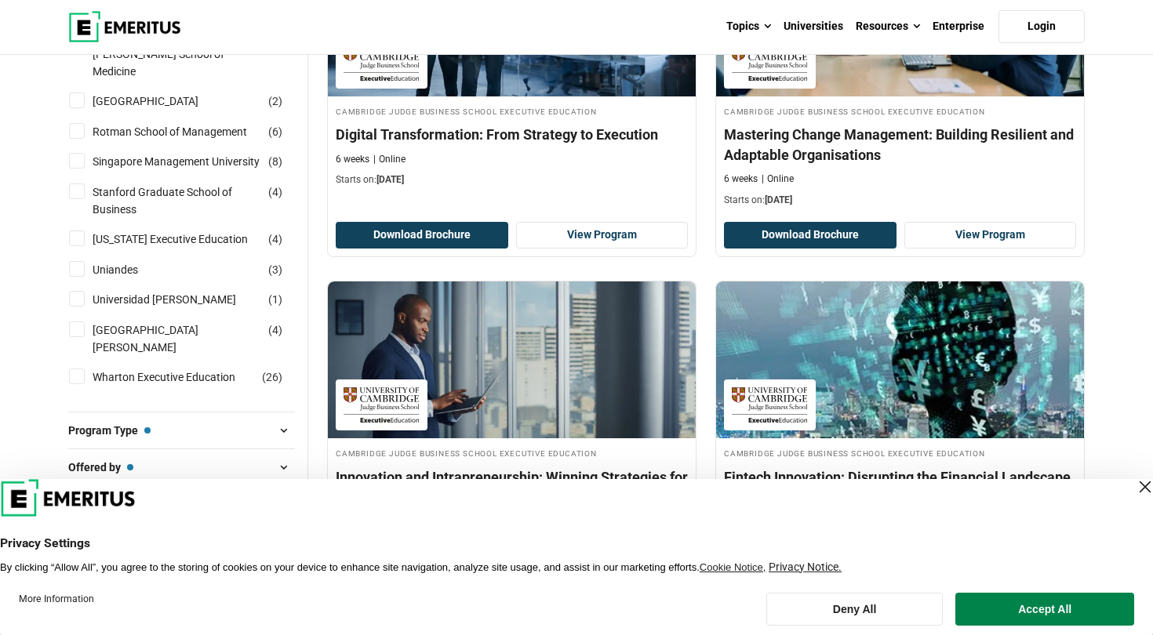
scroll to position [1354, 0]
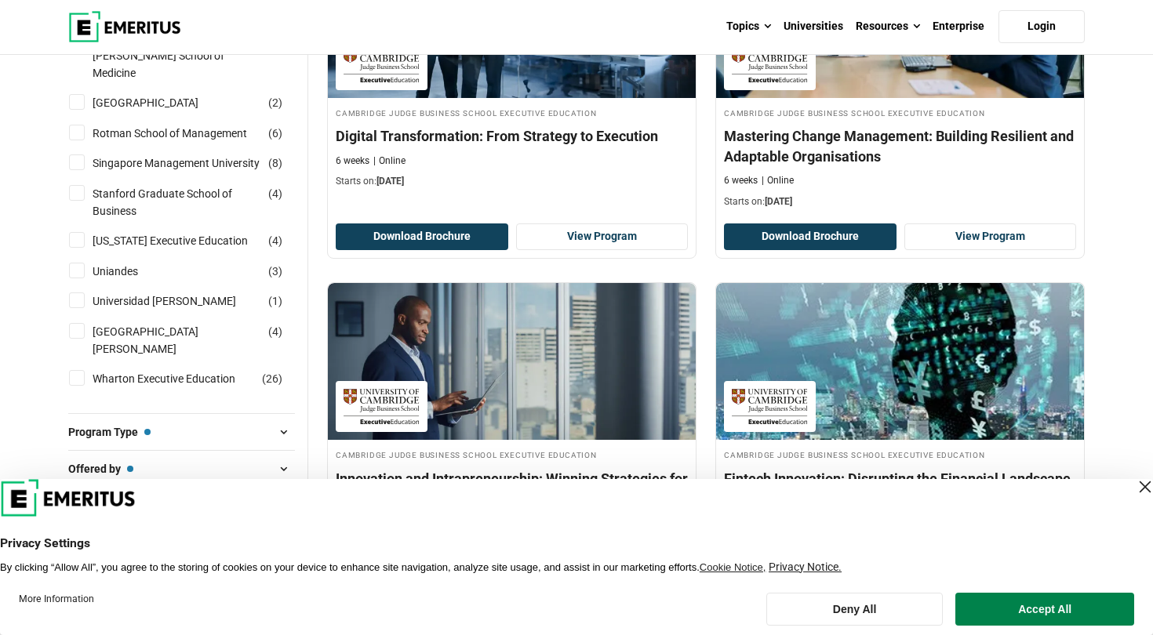
click at [81, 196] on input "Stanford Graduate School of Business ( 4 )" at bounding box center [77, 193] width 16 height 16
checkbox input "true"
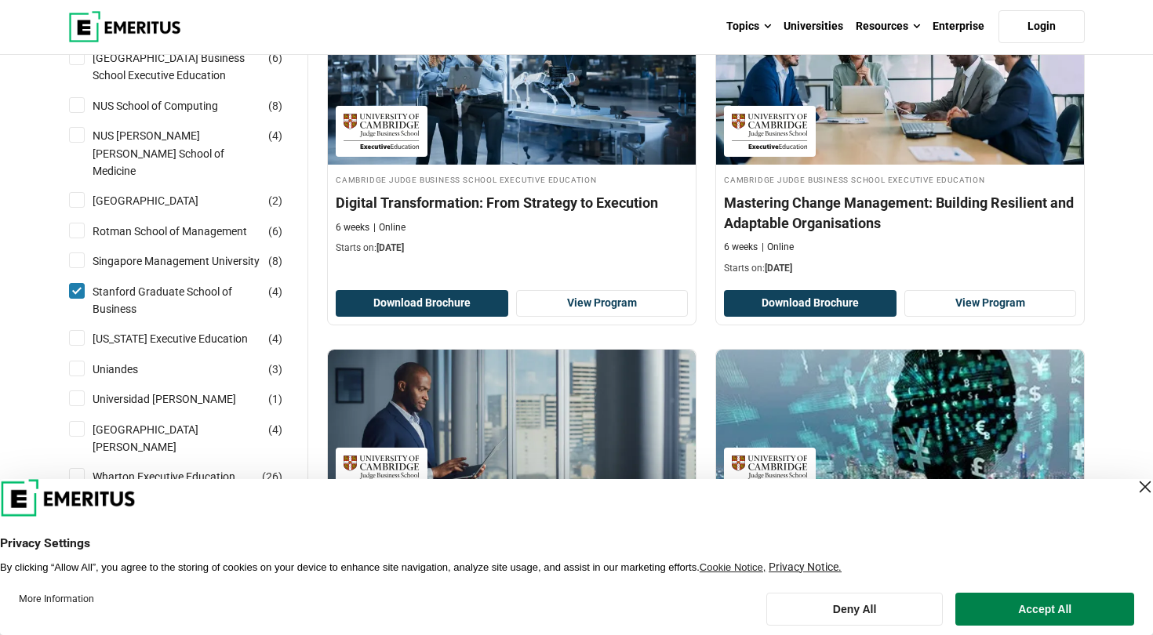
scroll to position [1240, 0]
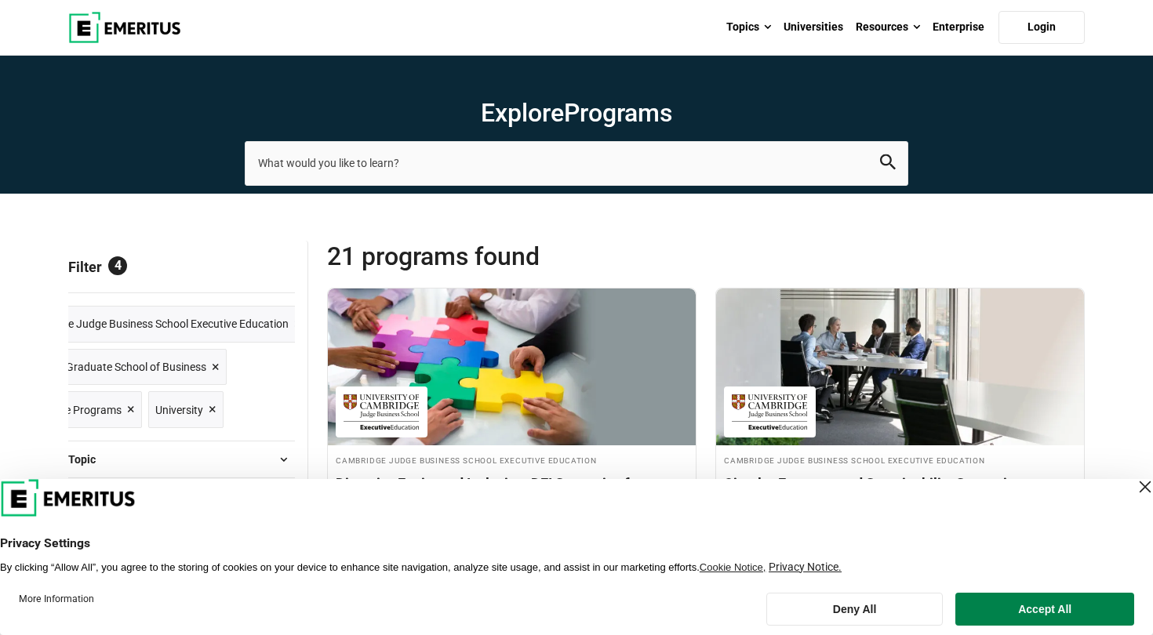
scroll to position [0, 77]
click at [279, 324] on span "×" at bounding box center [278, 324] width 8 height 23
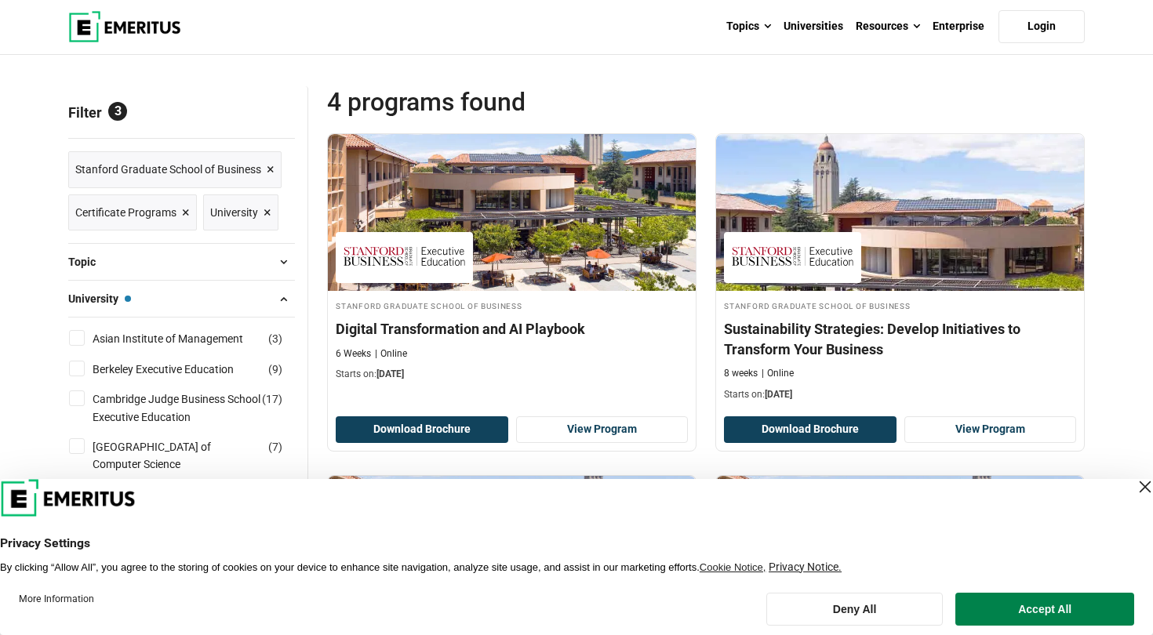
scroll to position [216, 0]
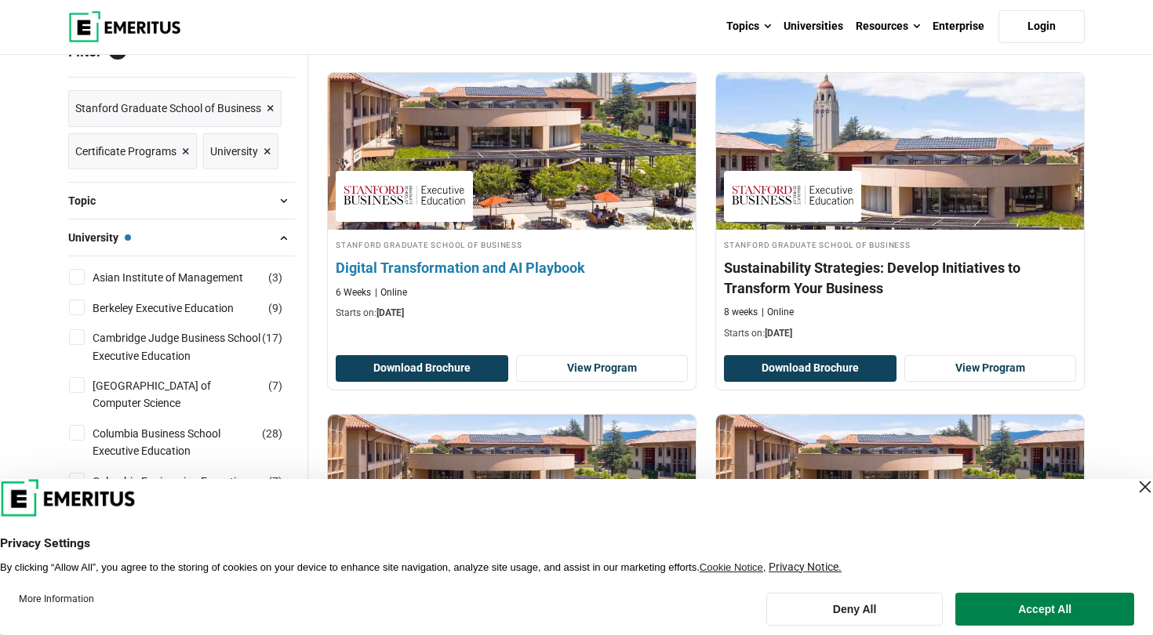
click at [480, 271] on h4 "Digital Transformation and AI Playbook" at bounding box center [512, 268] width 352 height 20
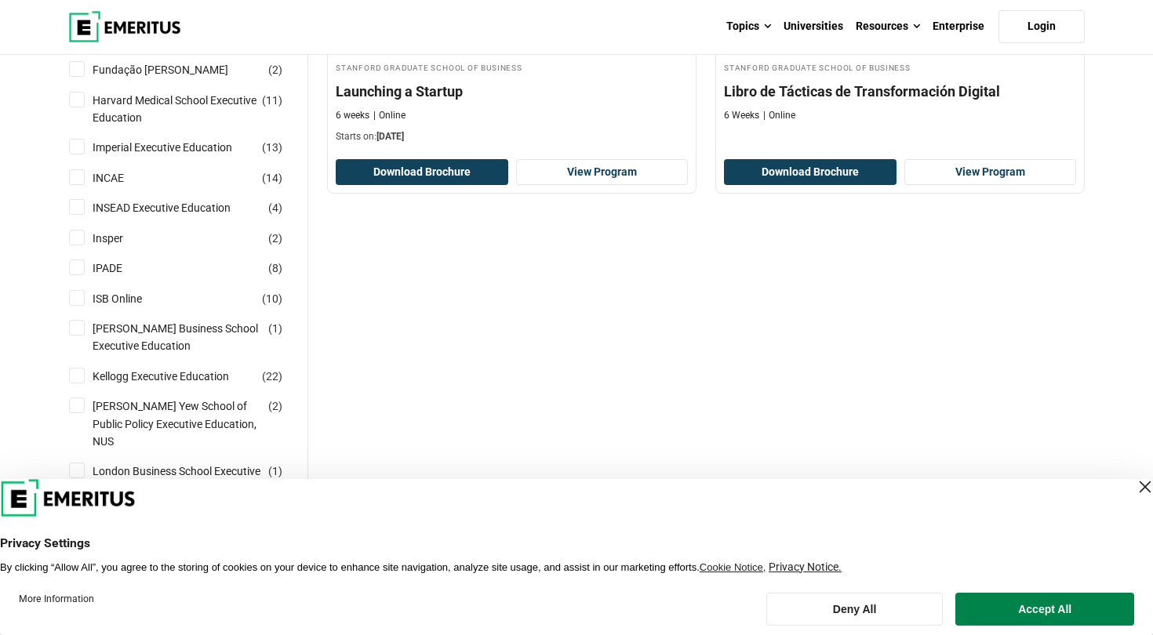
scroll to position [739, 0]
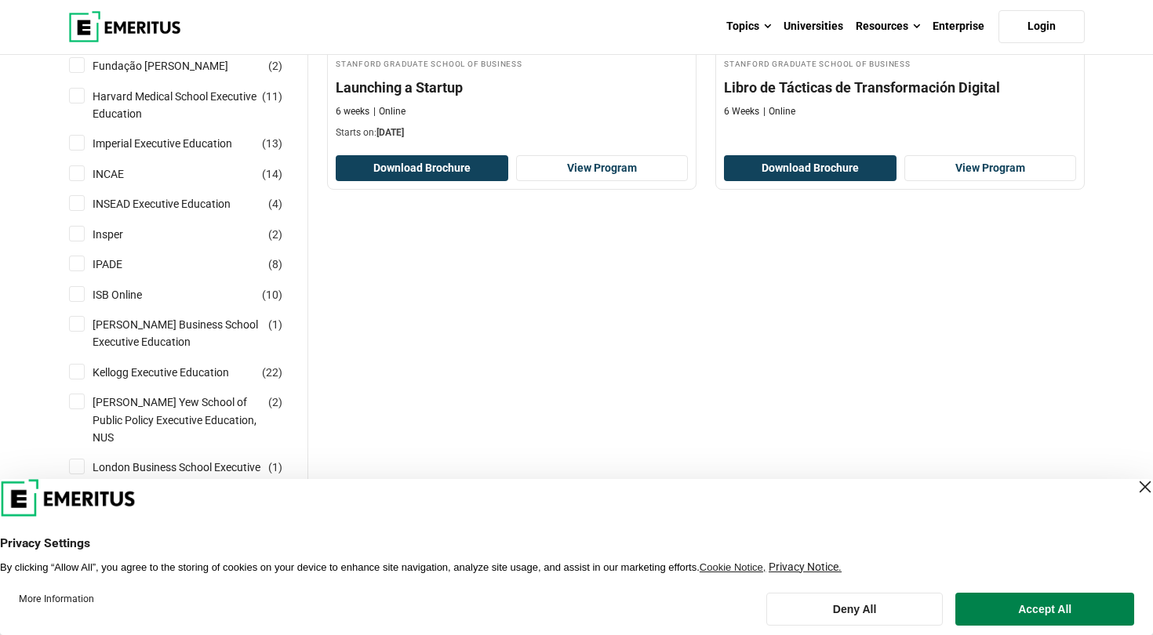
click at [82, 295] on input "ISB Online ( 10 )" at bounding box center [77, 294] width 16 height 16
checkbox input "true"
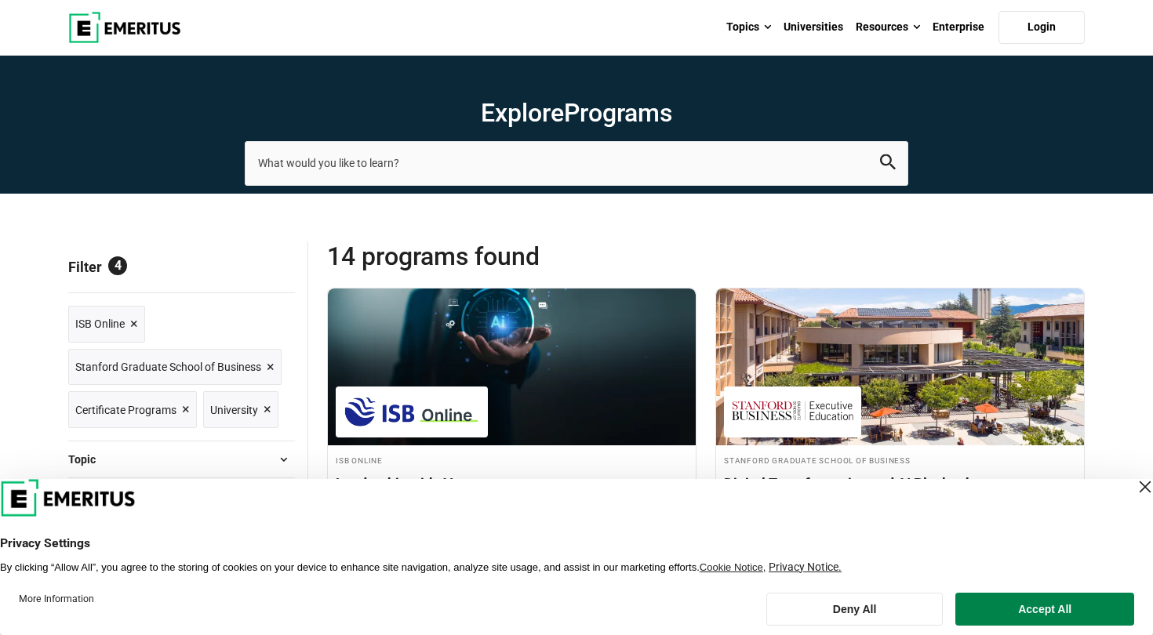
click at [271, 366] on span "×" at bounding box center [271, 367] width 8 height 23
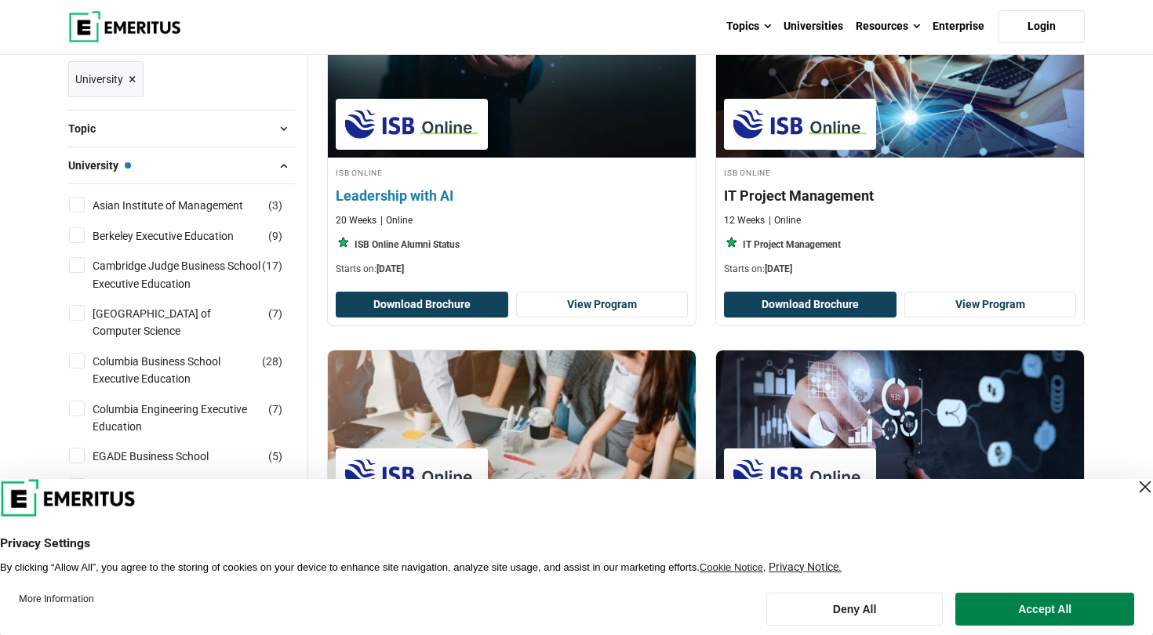
scroll to position [307, 0]
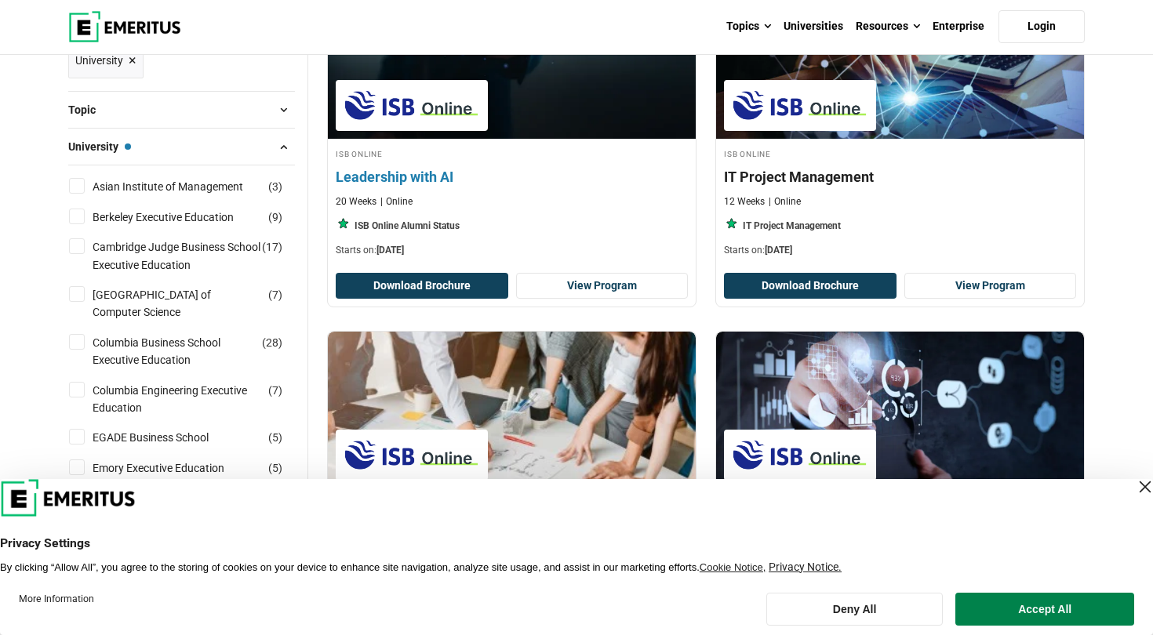
click at [376, 173] on h4 "Leadership with AI" at bounding box center [512, 177] width 352 height 20
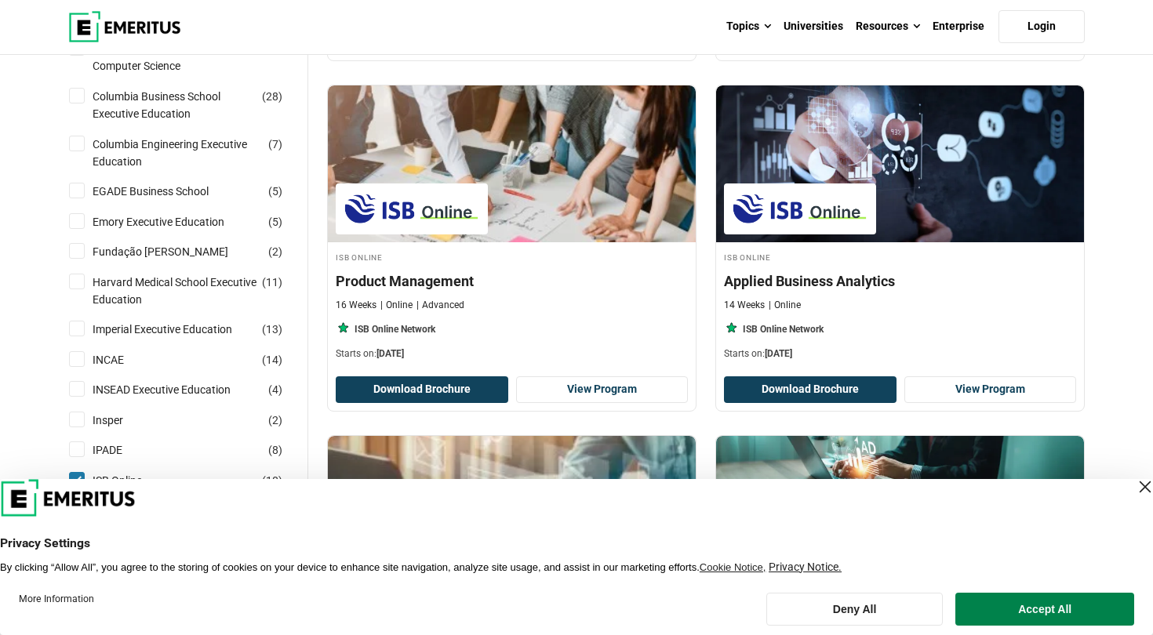
scroll to position [566, 0]
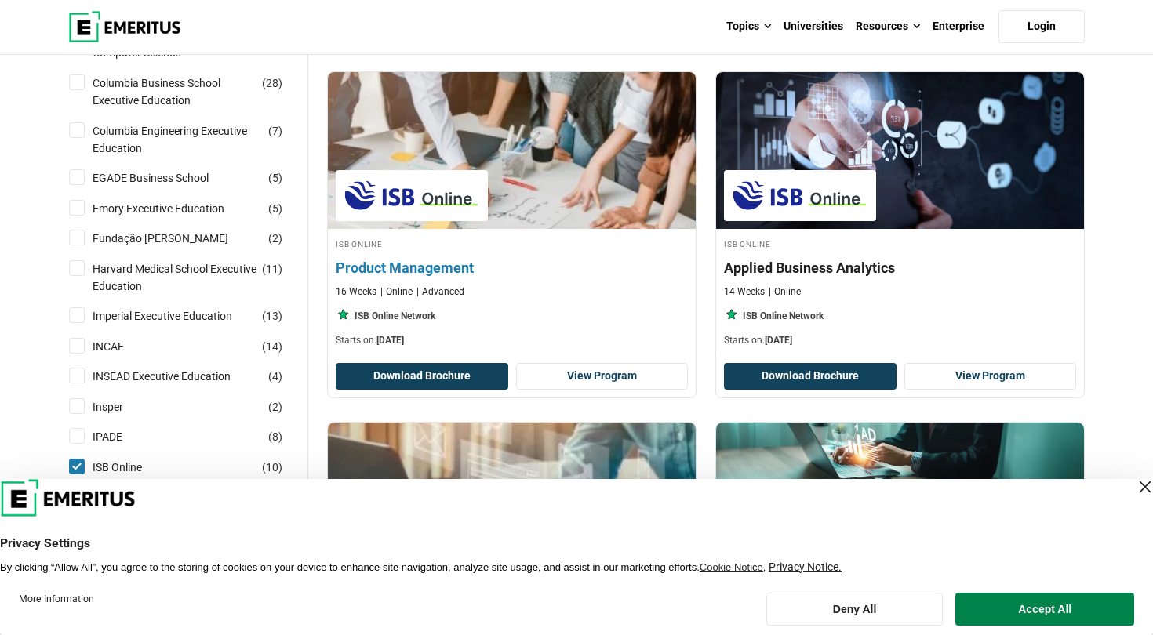
click at [408, 255] on div "ISB Online Product Management 16 Weeks Online Advanced ISB Online Network Start…" at bounding box center [512, 292] width 368 height 111
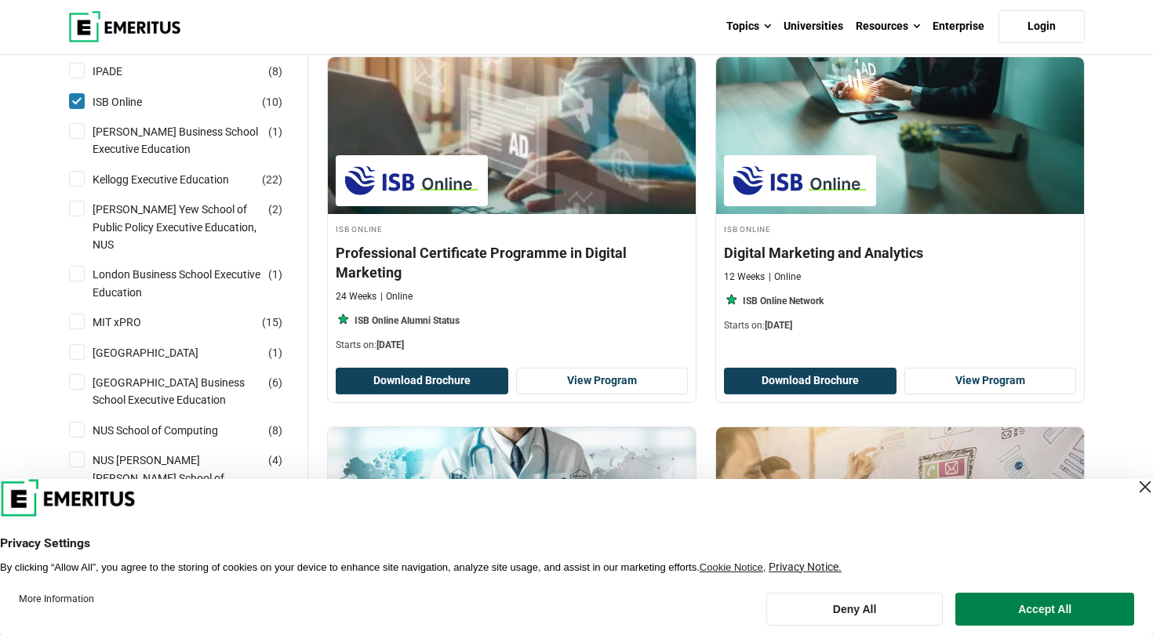
scroll to position [924, 0]
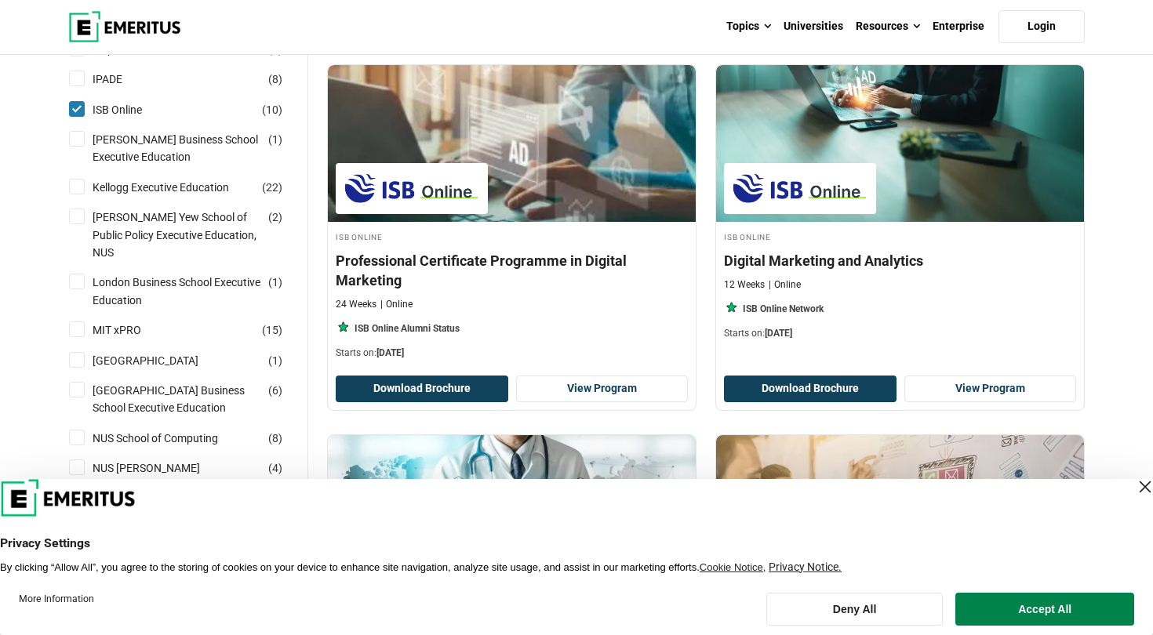
click at [81, 274] on input "London Business School Executive Education ( 1 )" at bounding box center [77, 282] width 16 height 16
checkbox input "true"
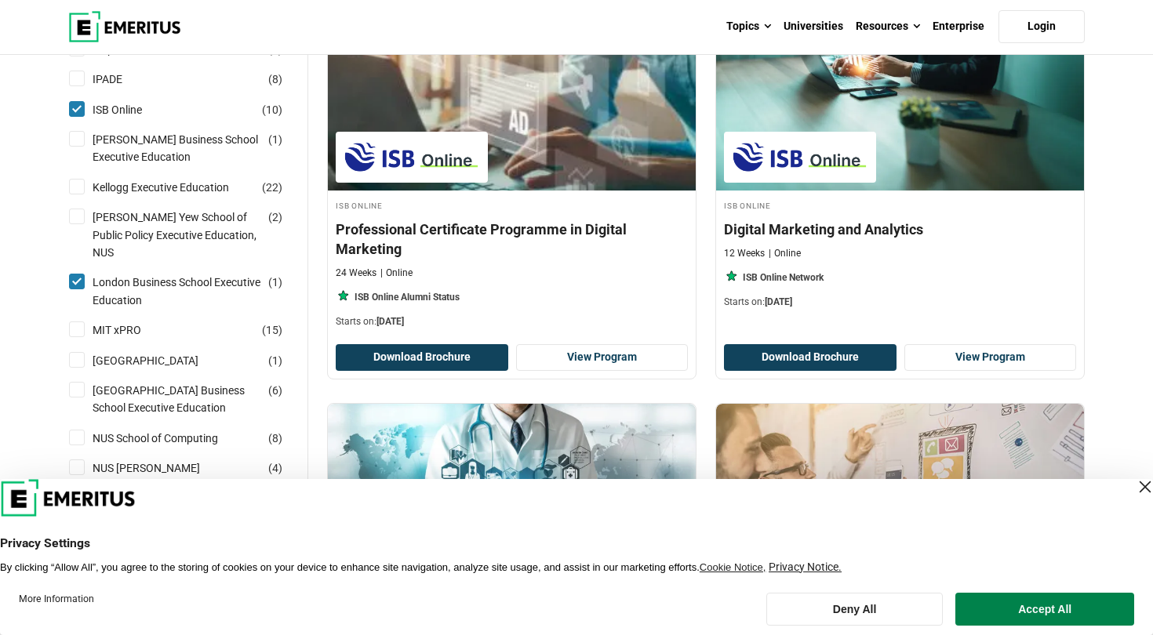
click at [82, 321] on input "MIT xPRO ( 15 )" at bounding box center [77, 329] width 16 height 16
checkbox input "true"
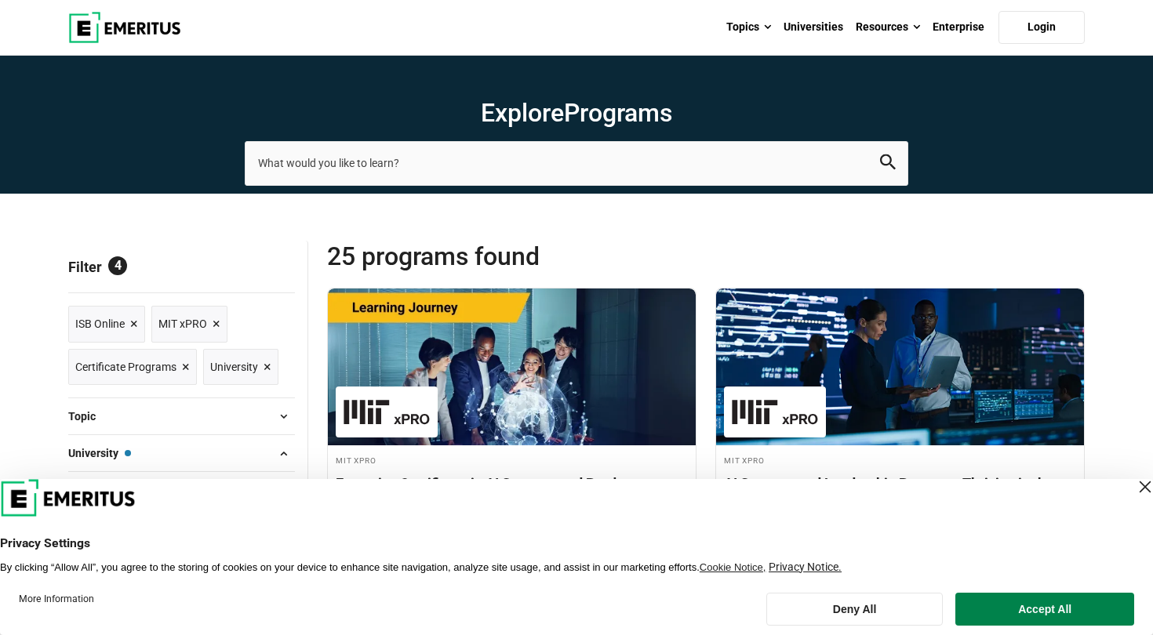
click at [133, 322] on span "×" at bounding box center [134, 324] width 8 height 23
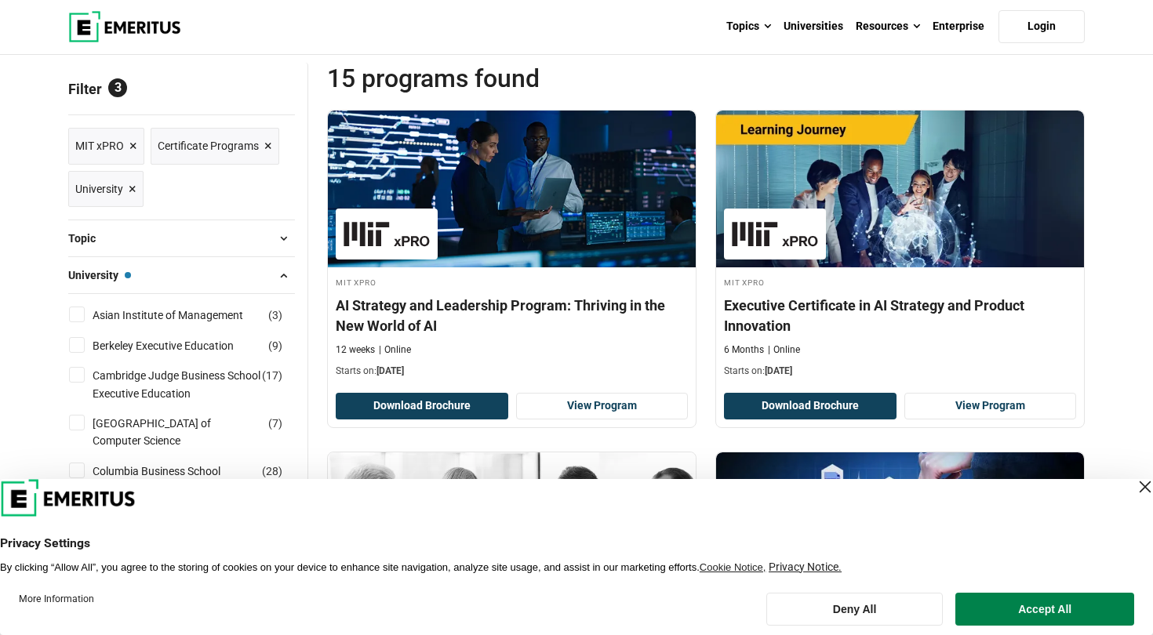
scroll to position [206, 0]
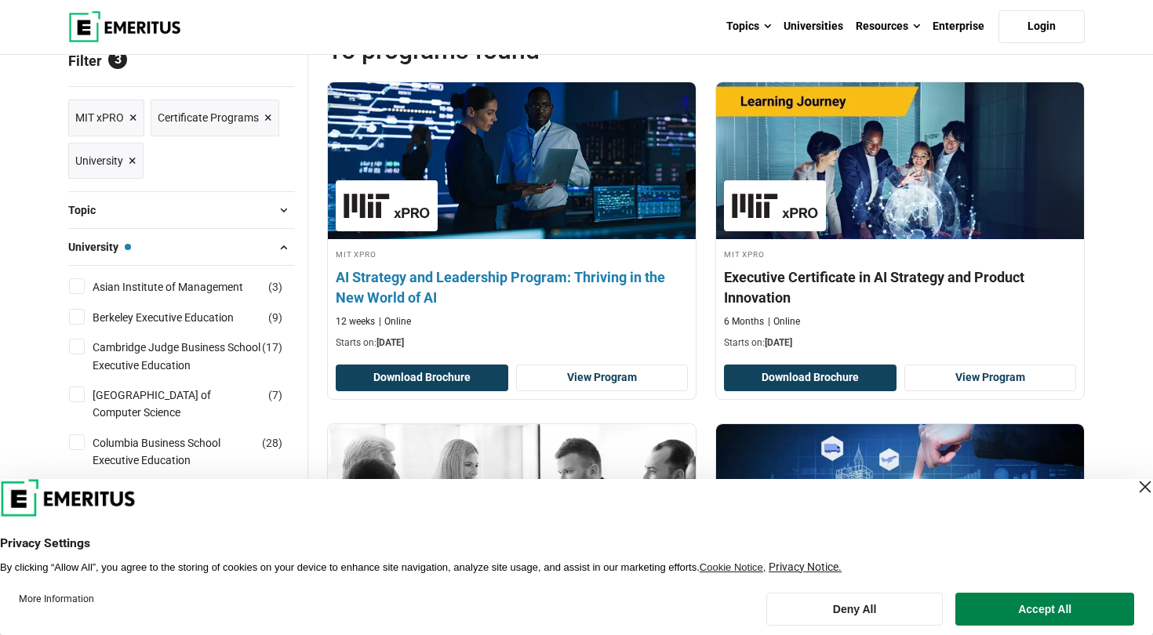
click at [423, 278] on h4 "AI Strategy and Leadership Program: Thriving in the New World of AI" at bounding box center [512, 286] width 352 height 39
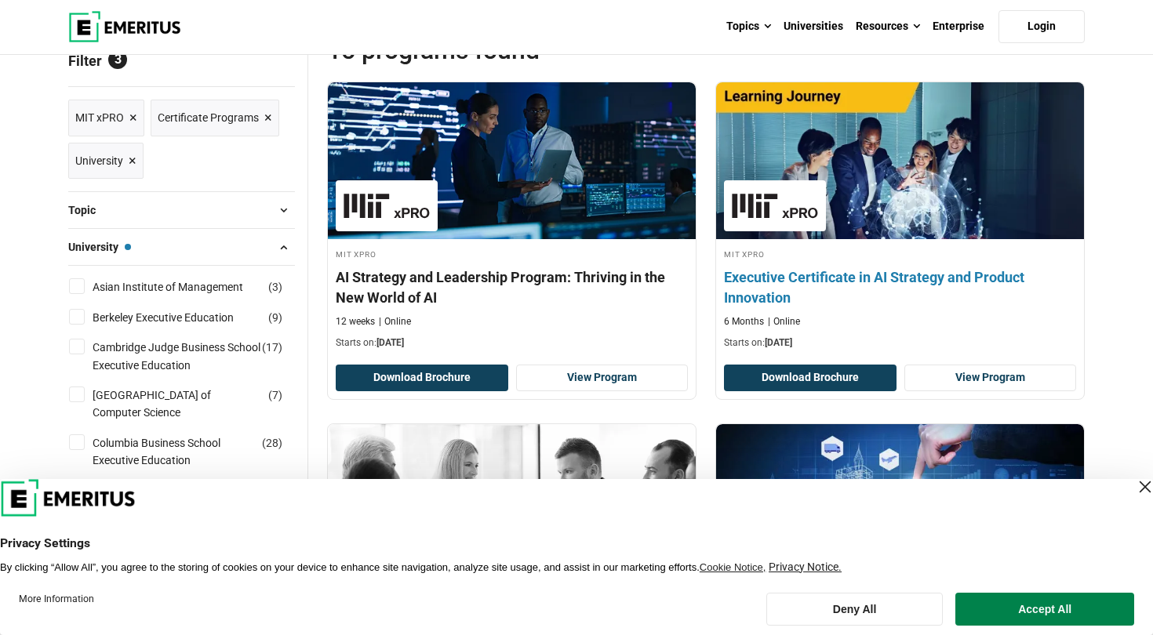
click at [785, 285] on h4 "Executive Certificate in AI Strategy and Product Innovation" at bounding box center [900, 286] width 352 height 39
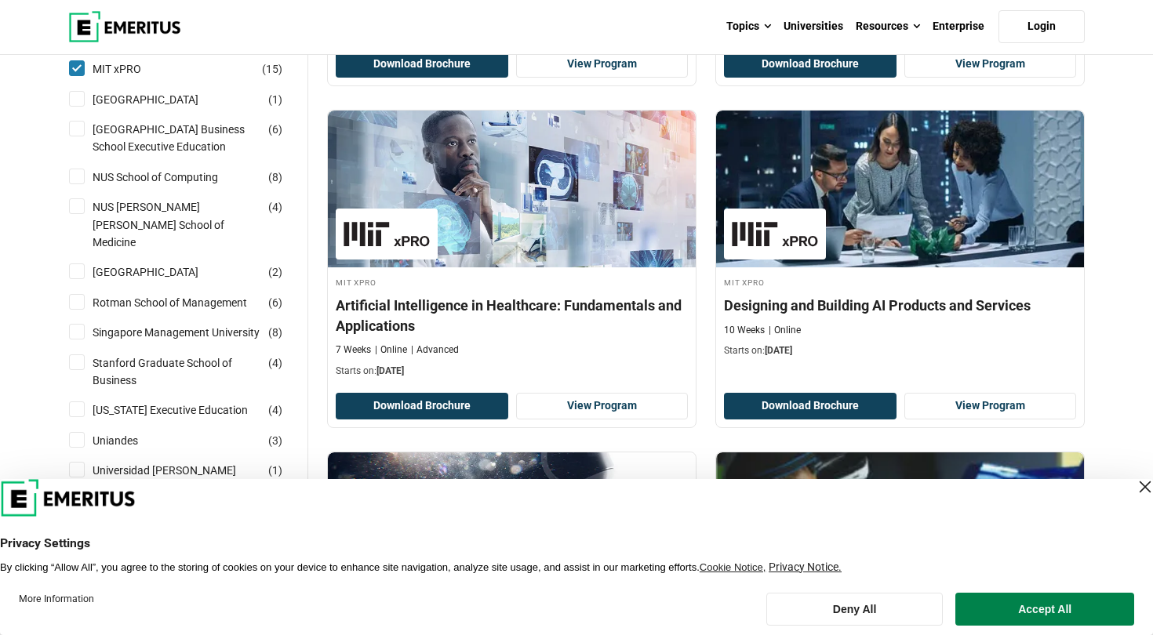
scroll to position [1198, 0]
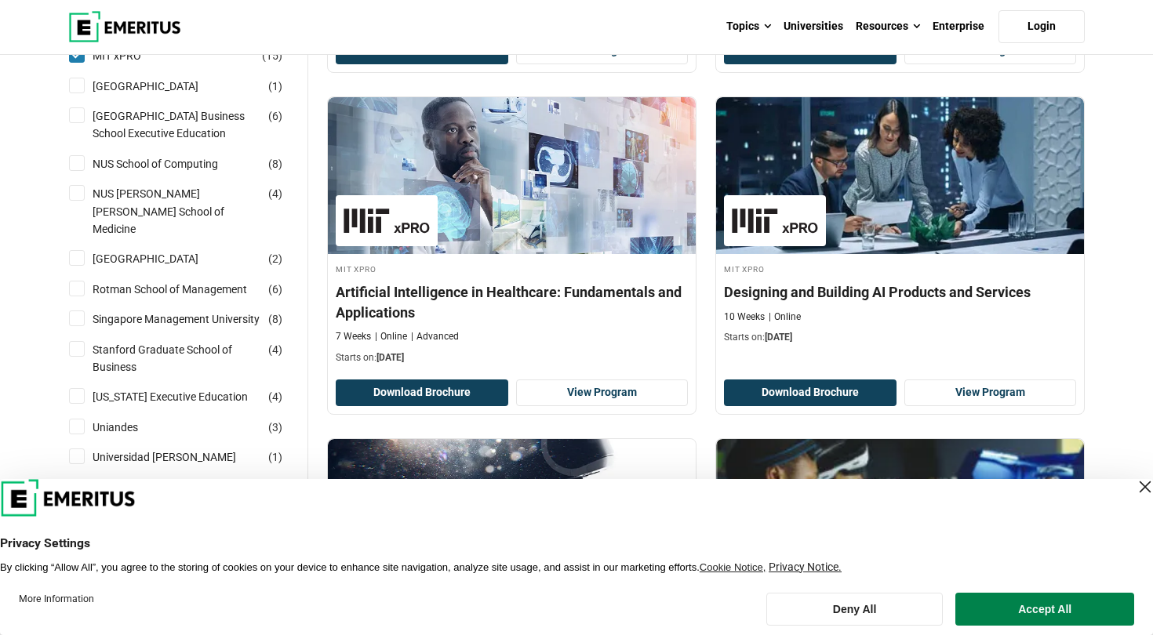
click at [785, 285] on h4 "Designing and Building AI Products and Services" at bounding box center [900, 292] width 352 height 20
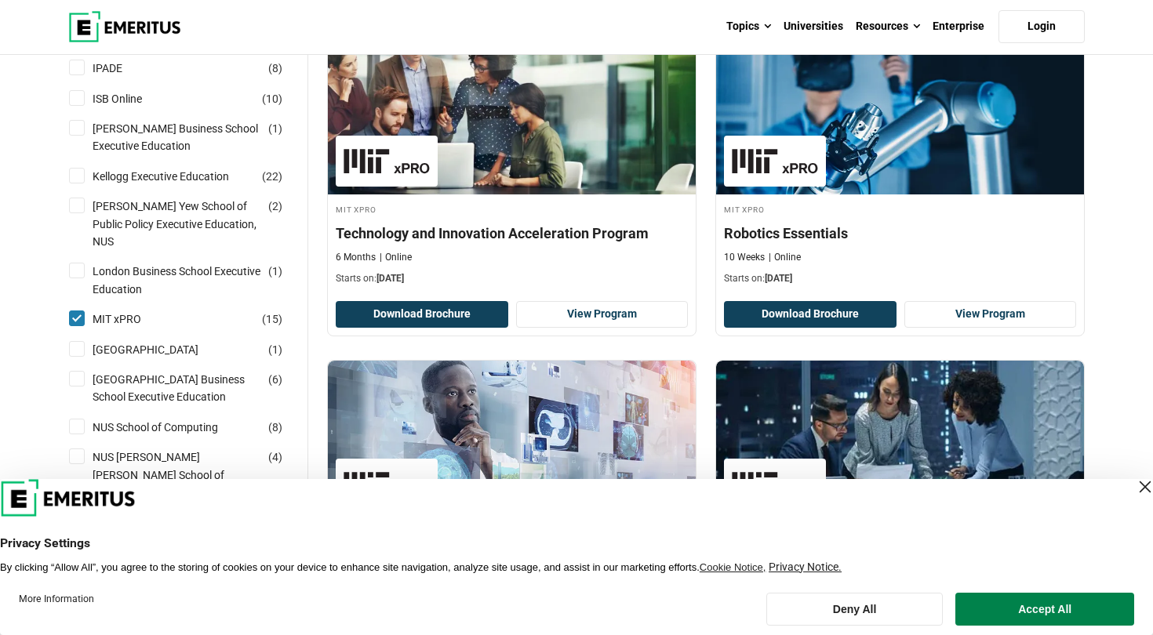
scroll to position [932, 0]
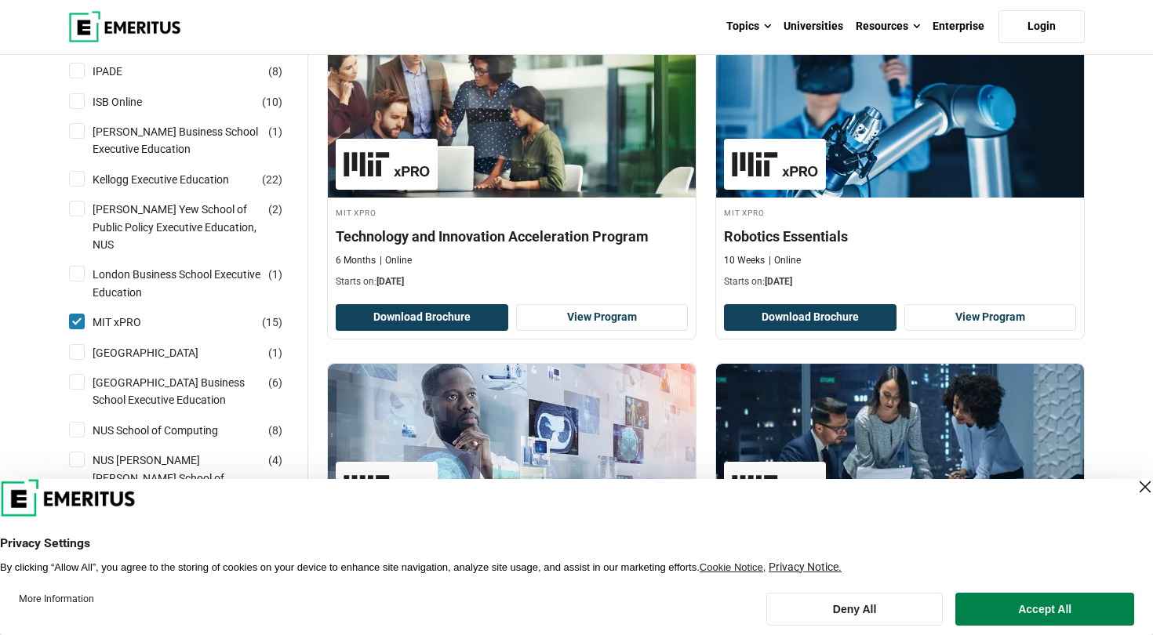
click at [80, 181] on input "Kellogg Executive Education ( 22 )" at bounding box center [77, 179] width 16 height 16
checkbox input "true"
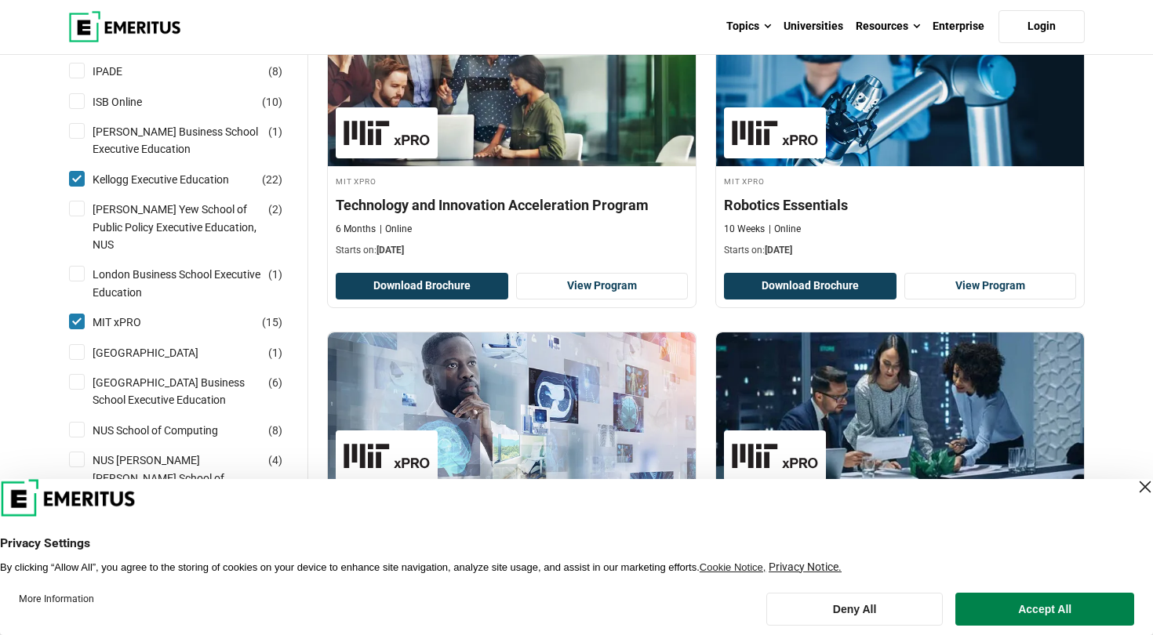
click at [78, 314] on input "MIT xPRO ( 15 )" at bounding box center [77, 322] width 16 height 16
checkbox input "false"
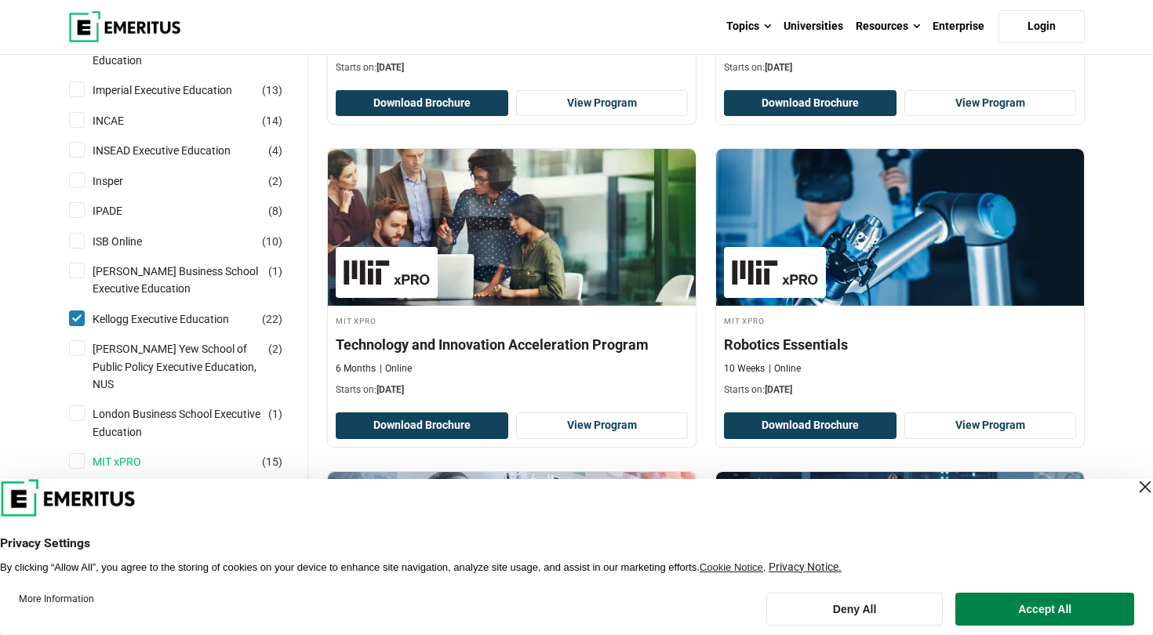
scroll to position [740, 0]
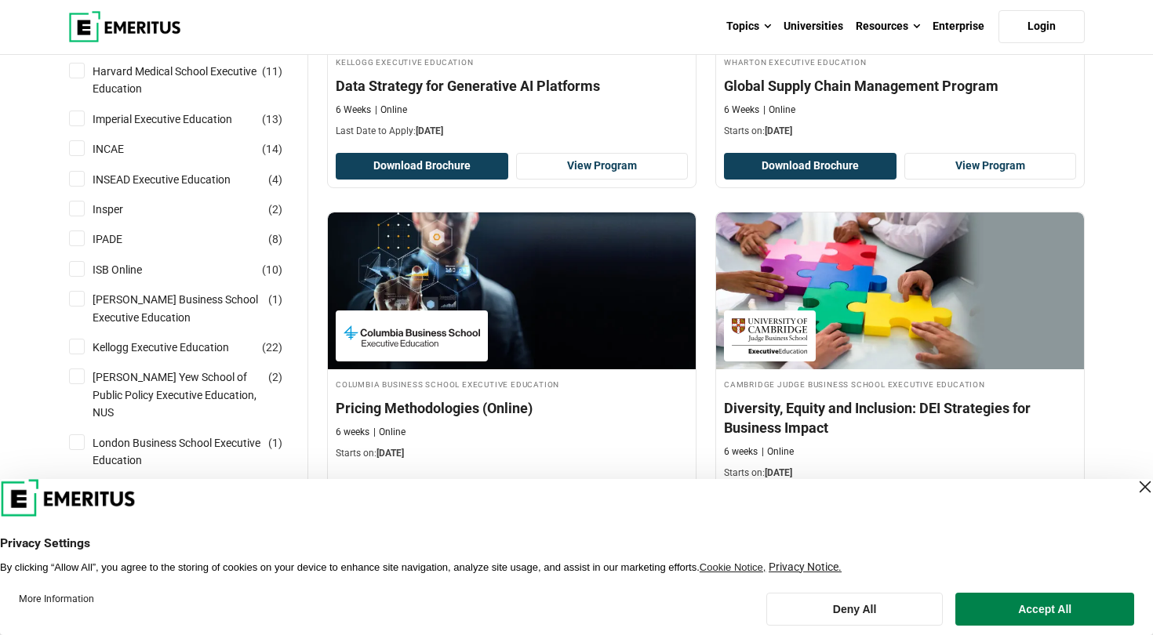
scroll to position [724, 0]
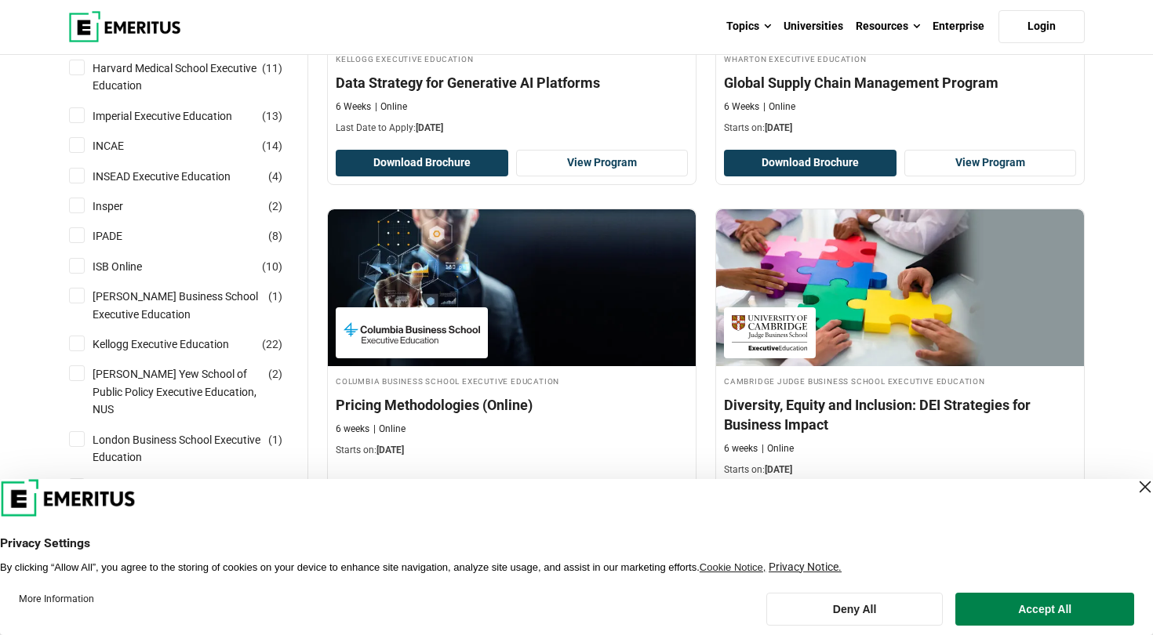
click at [78, 346] on input "Kellogg Executive Education ( 22 )" at bounding box center [77, 344] width 16 height 16
checkbox input "true"
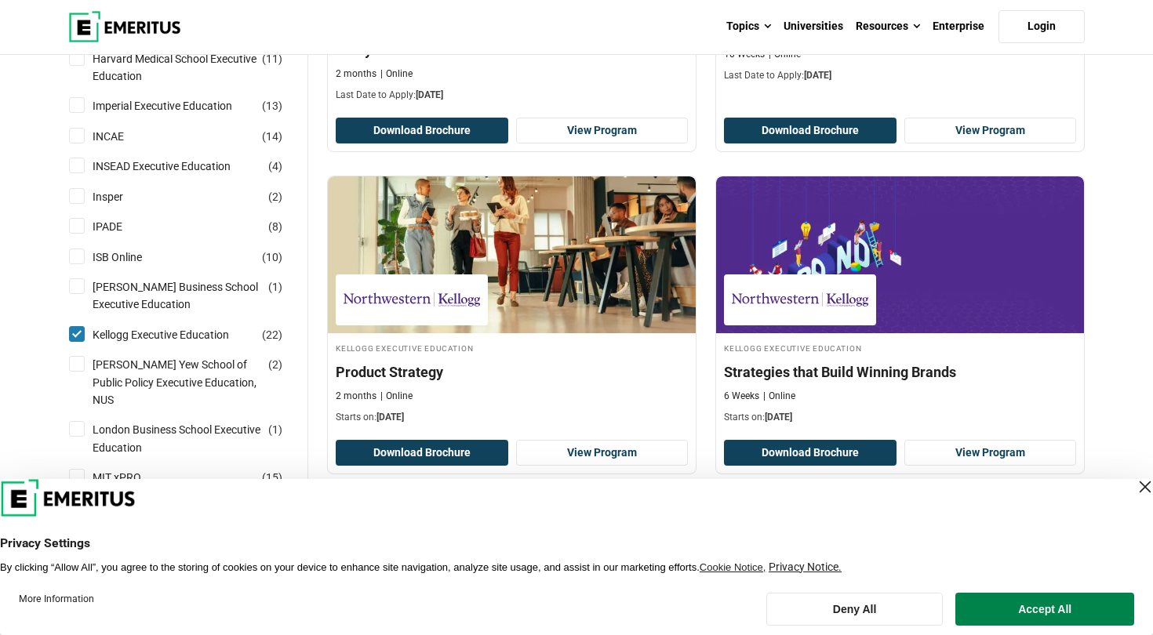
scroll to position [781, 0]
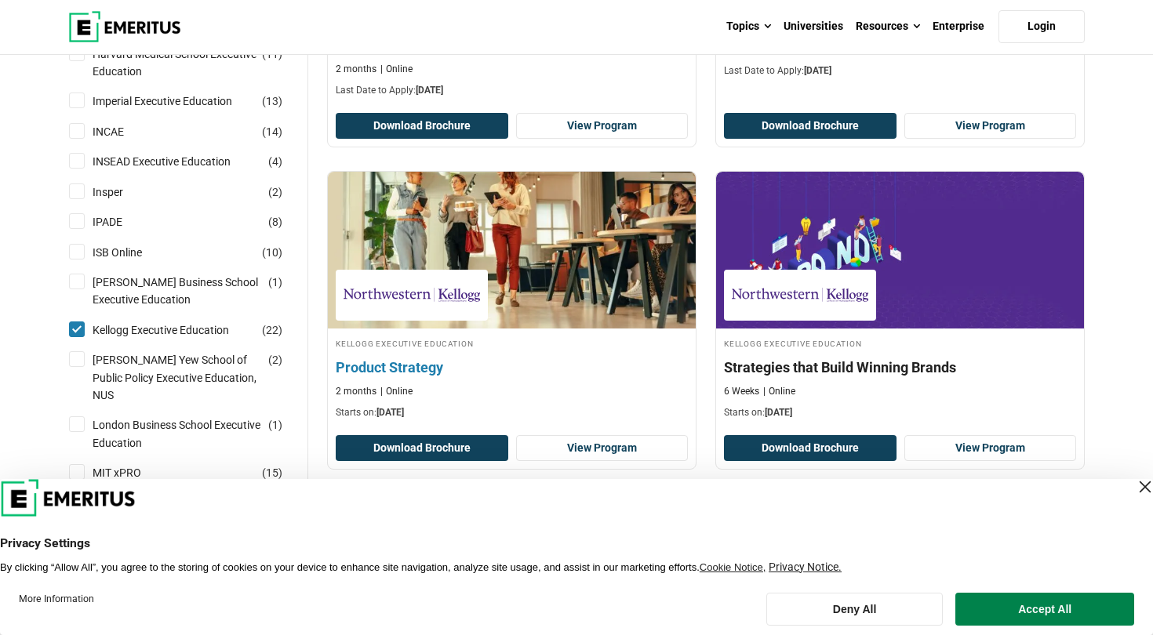
click at [389, 360] on h4 "Product Strategy" at bounding box center [512, 368] width 352 height 20
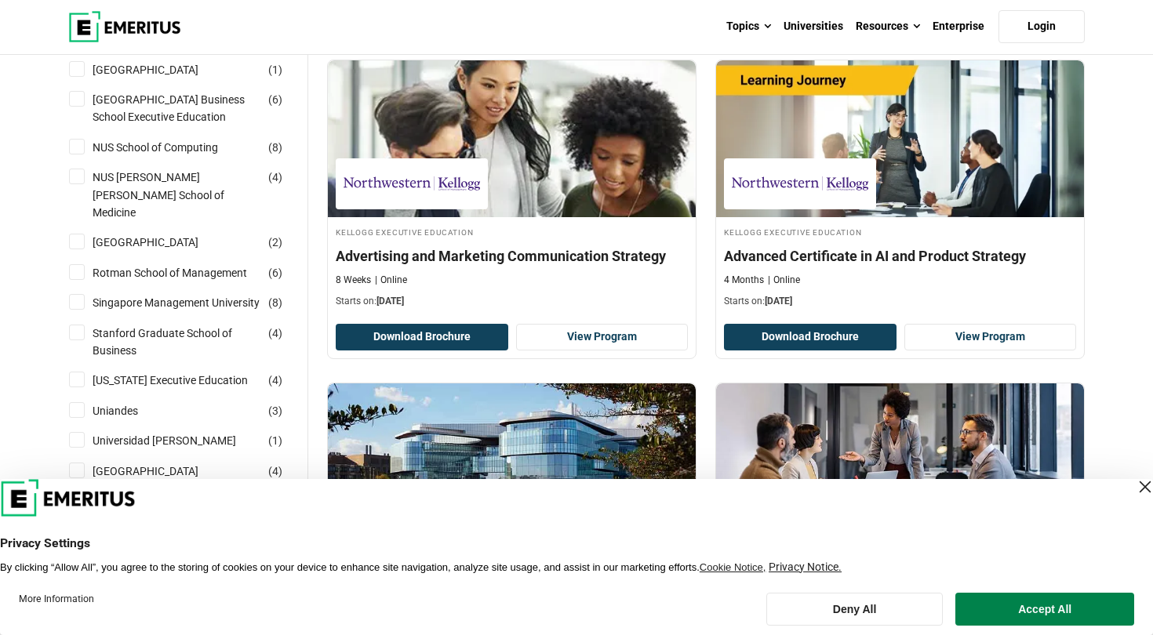
scroll to position [1219, 0]
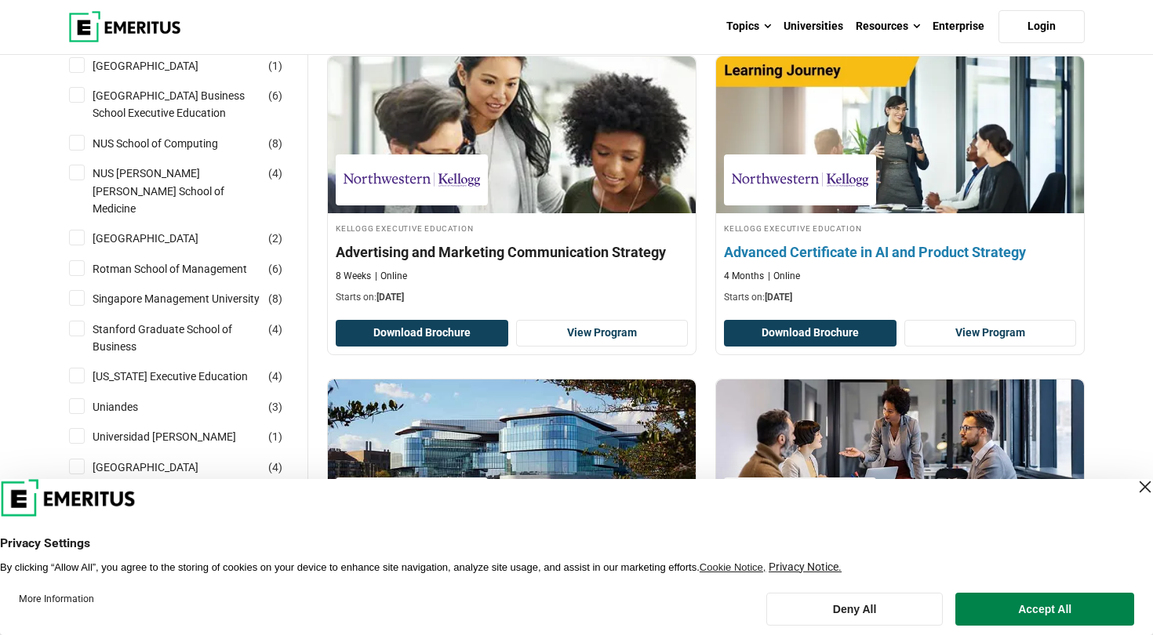
click at [797, 249] on h4 "Advanced Certificate in AI and Product Strategy" at bounding box center [900, 252] width 352 height 20
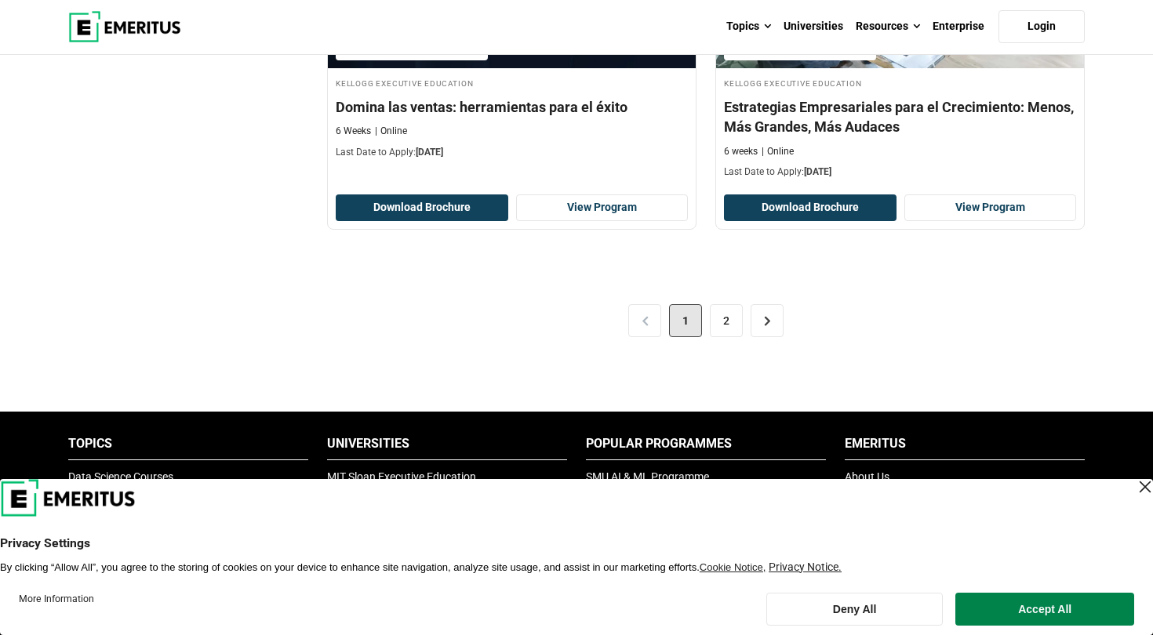
scroll to position [3511, 0]
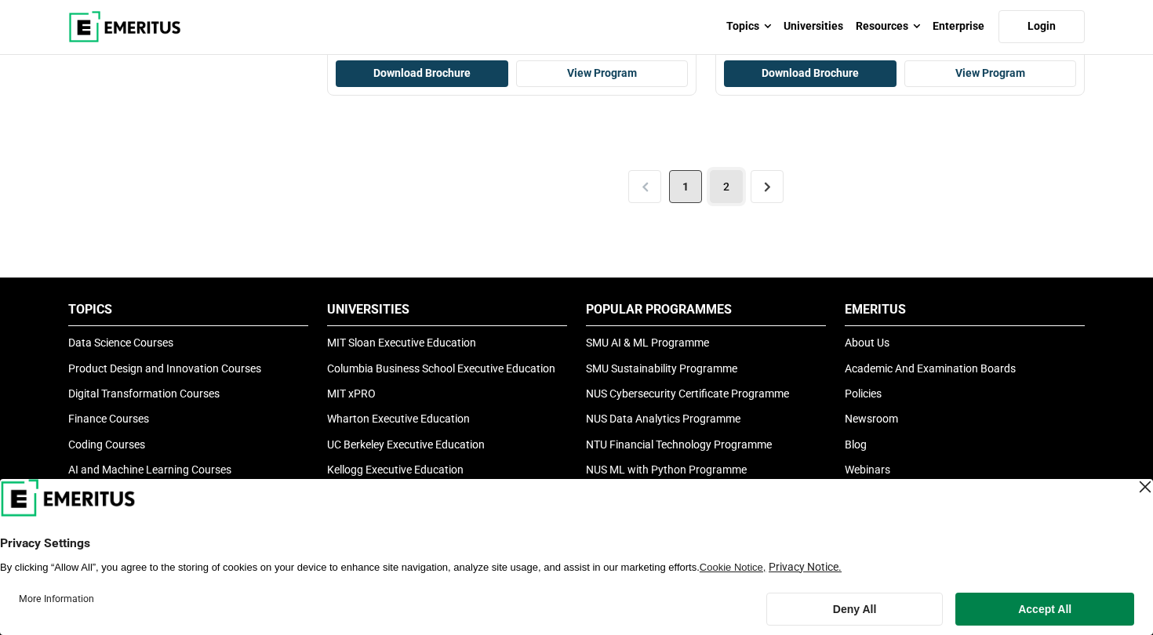
click at [725, 174] on link "2" at bounding box center [726, 186] width 33 height 33
